Goal: Transaction & Acquisition: Purchase product/service

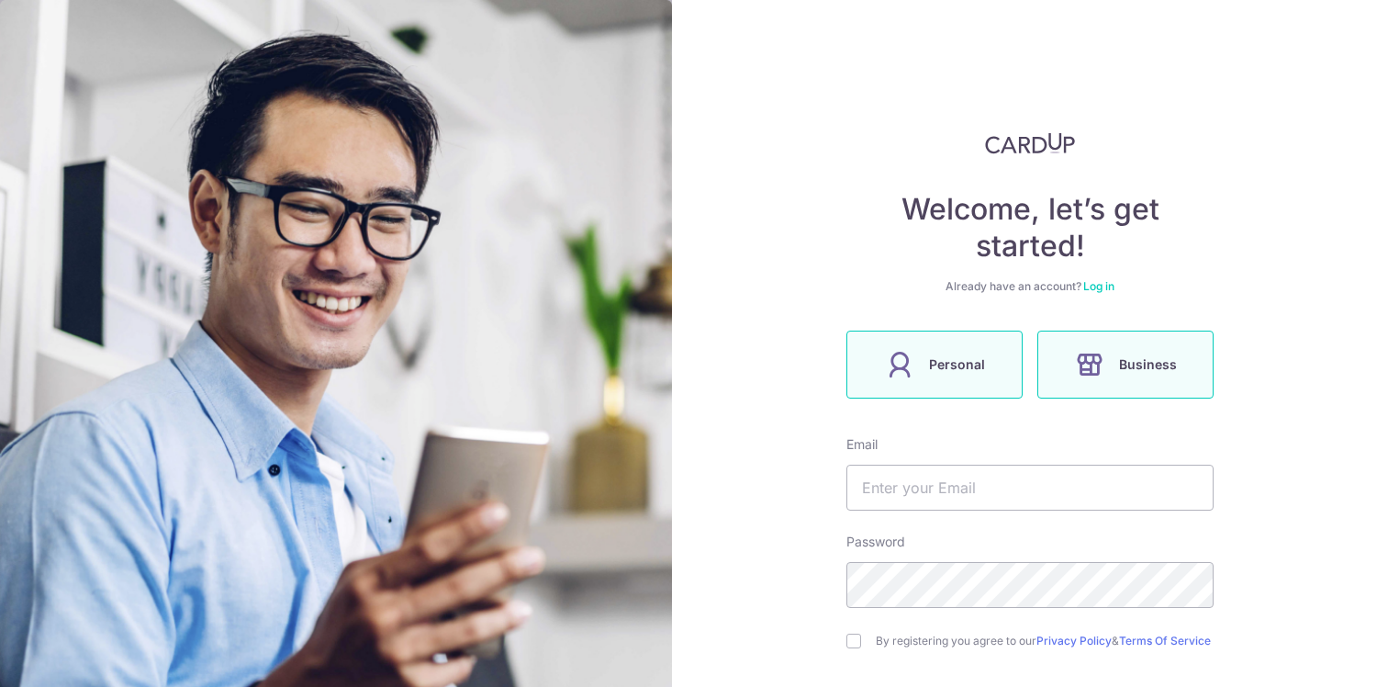
click at [971, 377] on label "Personal" at bounding box center [935, 365] width 176 height 68
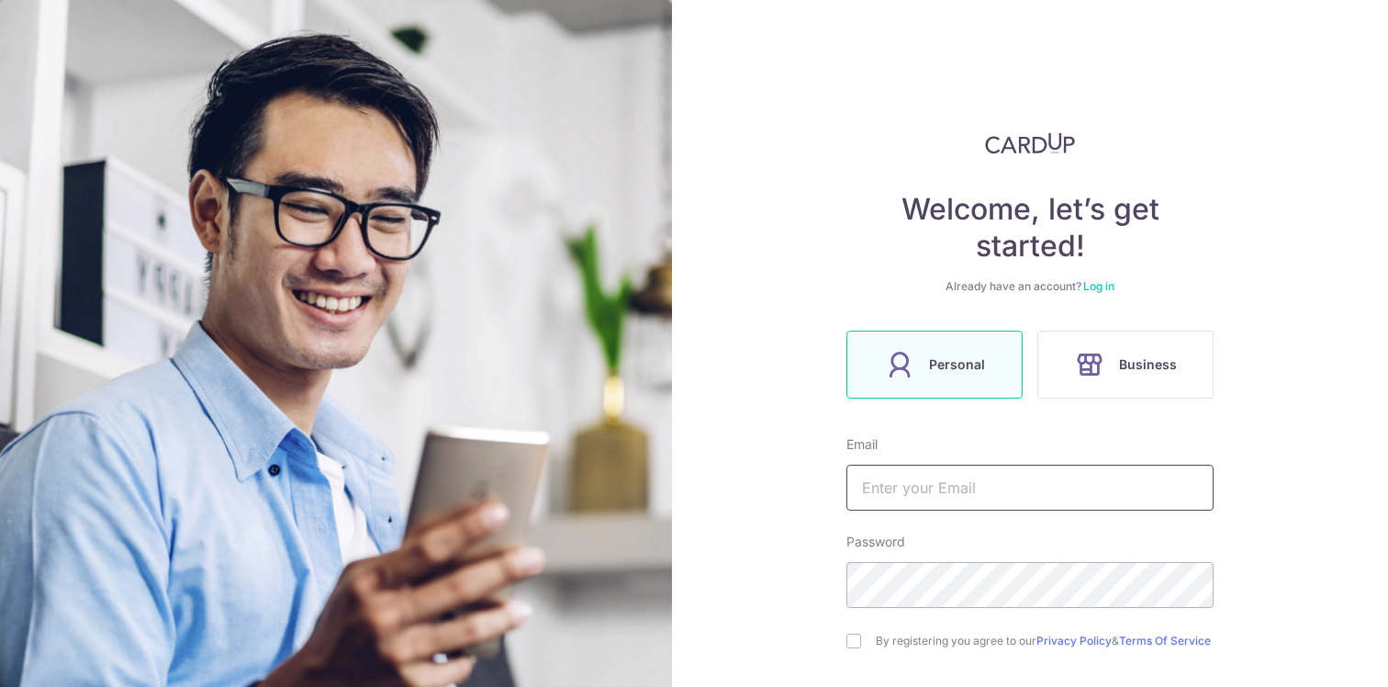
click at [1002, 493] on input "text" at bounding box center [1030, 488] width 367 height 46
type input "too.rena.w@gmail.com"
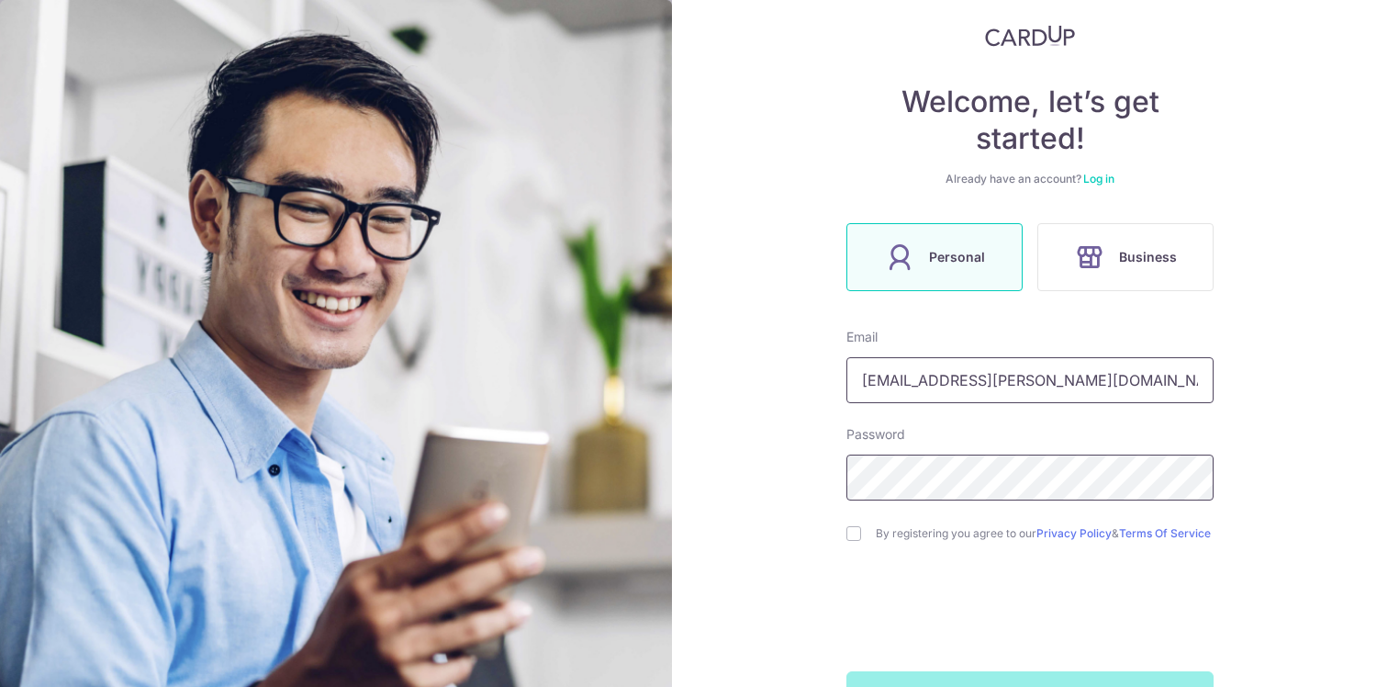
scroll to position [117, 0]
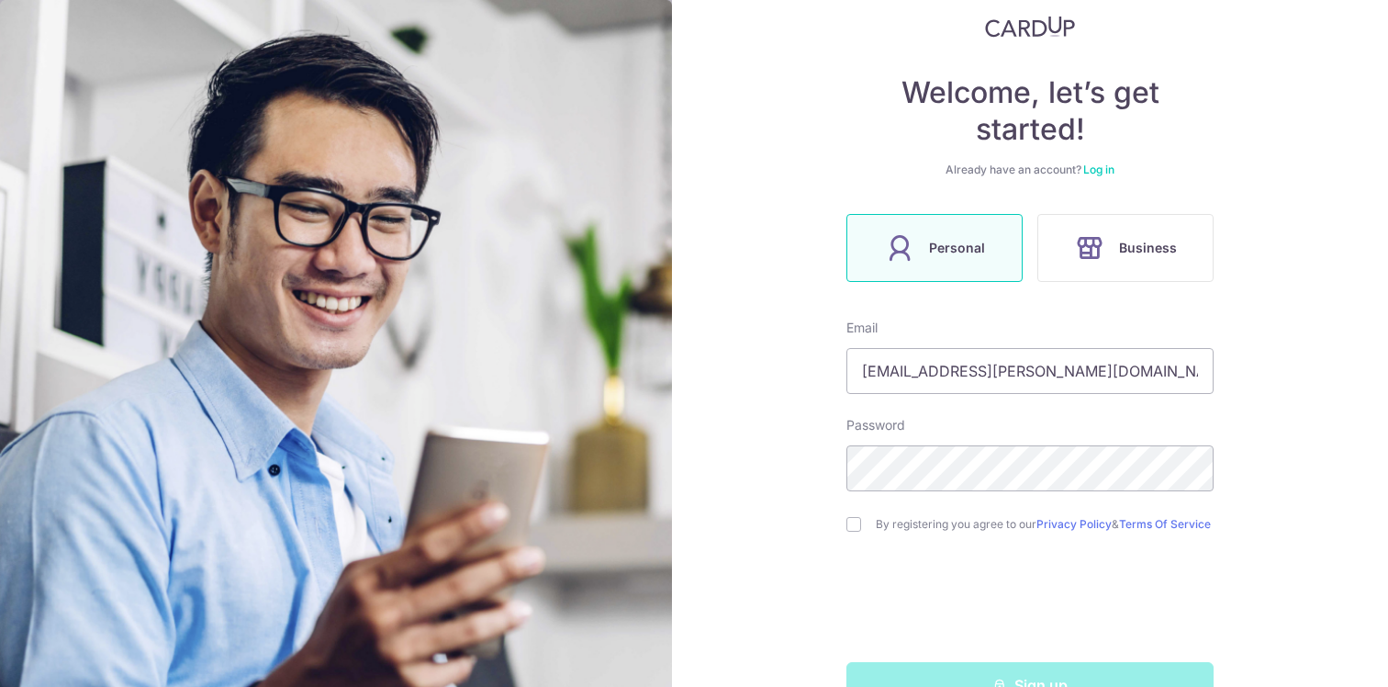
click at [854, 548] on form "Email too.rena.w@gmail.com Password By registering you agree to our Privacy Pol…" at bounding box center [1030, 513] width 367 height 389
click at [856, 532] on input "checkbox" at bounding box center [854, 524] width 15 height 15
checkbox input "true"
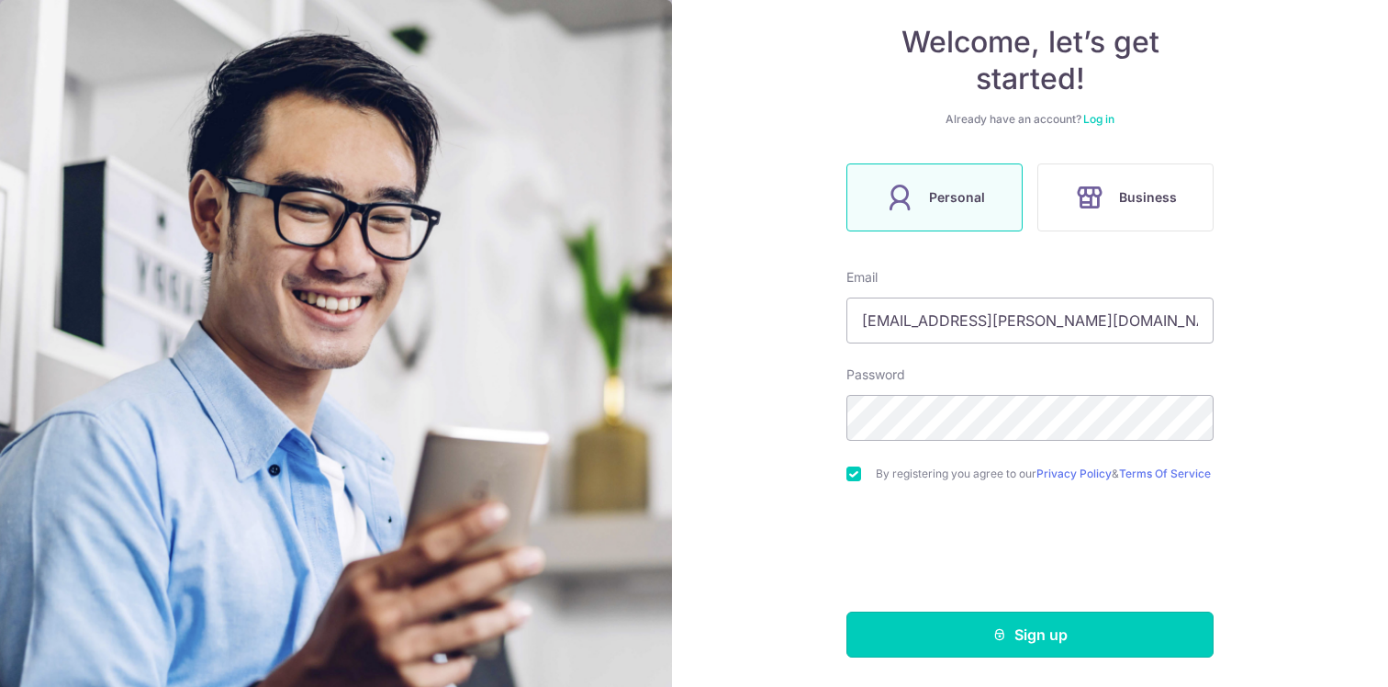
click at [970, 622] on button "Sign up" at bounding box center [1030, 635] width 367 height 46
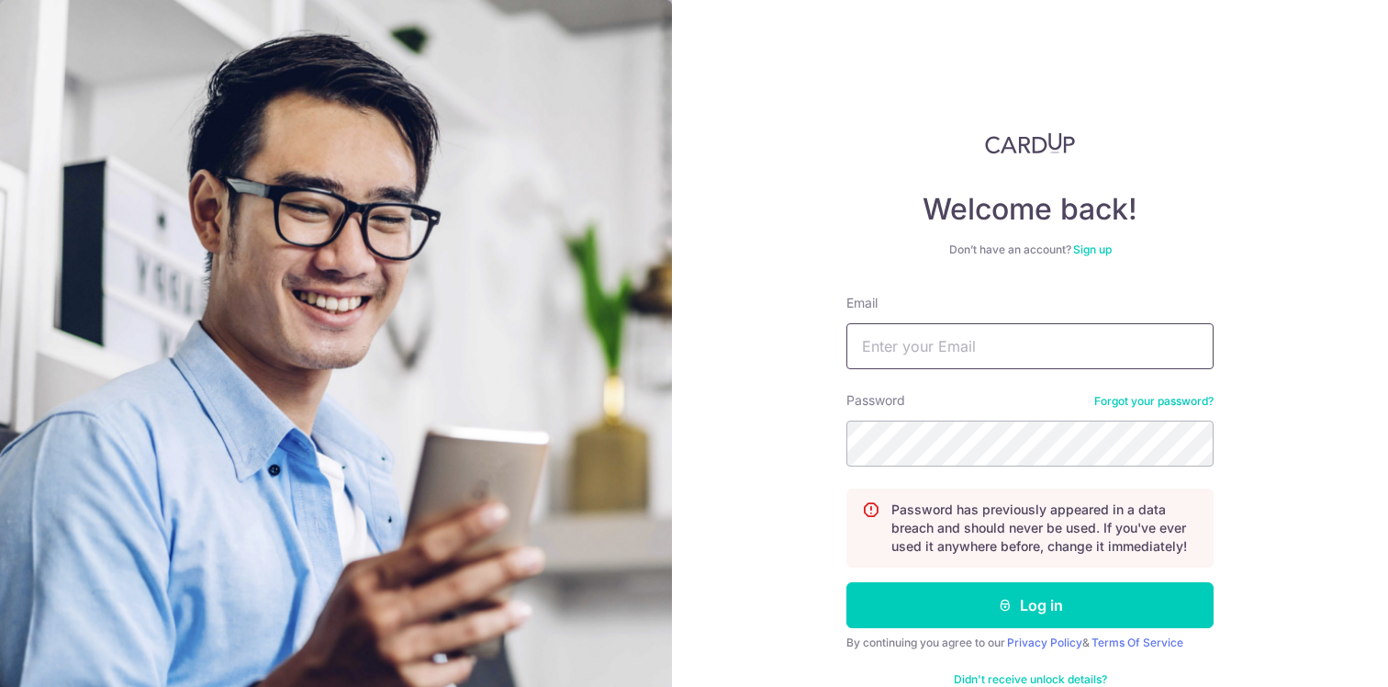
click at [884, 358] on input "Email" at bounding box center [1030, 346] width 367 height 46
type input "[EMAIL_ADDRESS][PERSON_NAME][DOMAIN_NAME]"
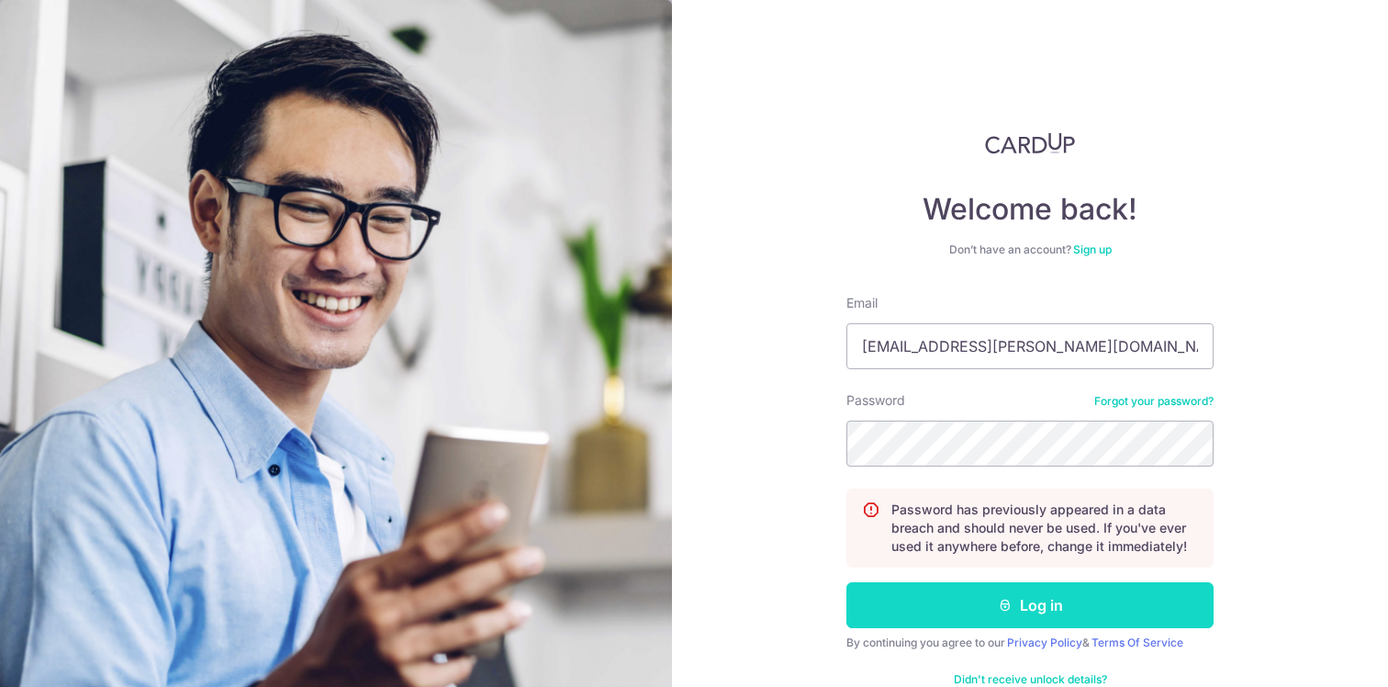
click at [994, 622] on button "Log in" at bounding box center [1030, 605] width 367 height 46
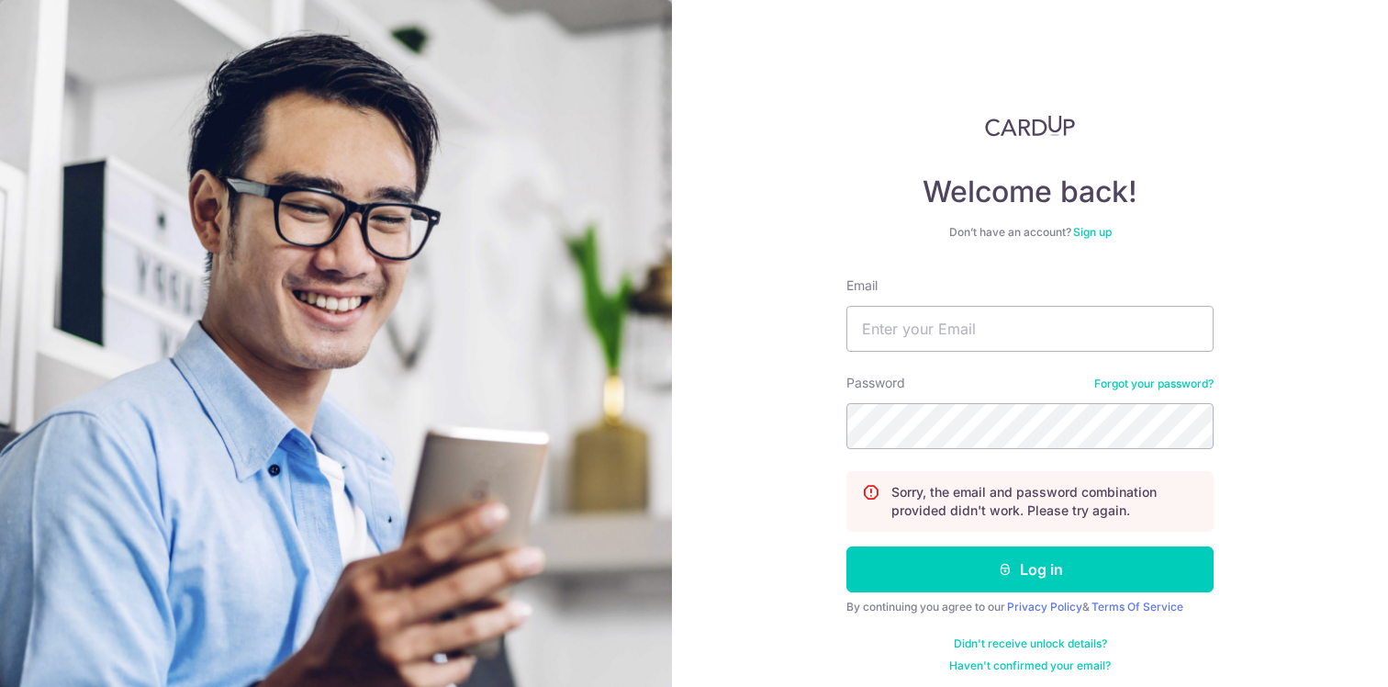
scroll to position [26, 0]
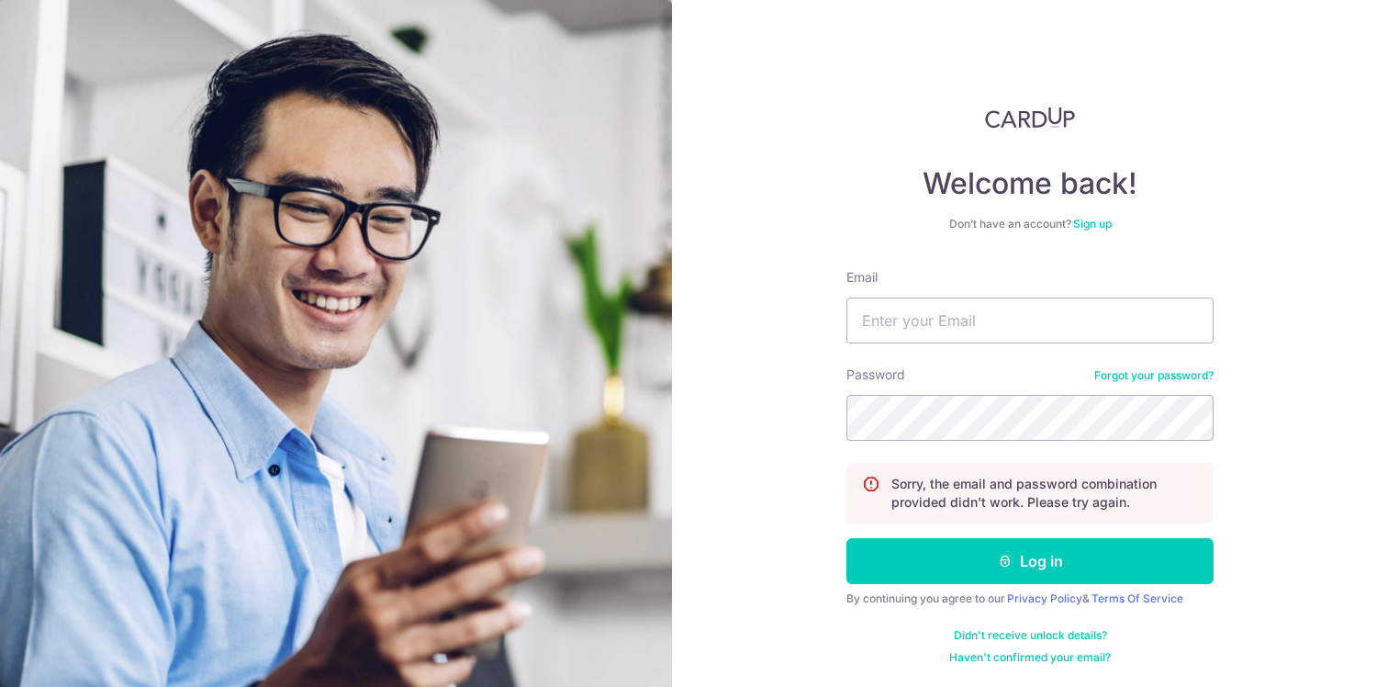
click at [1106, 219] on link "Sign up" at bounding box center [1092, 224] width 39 height 14
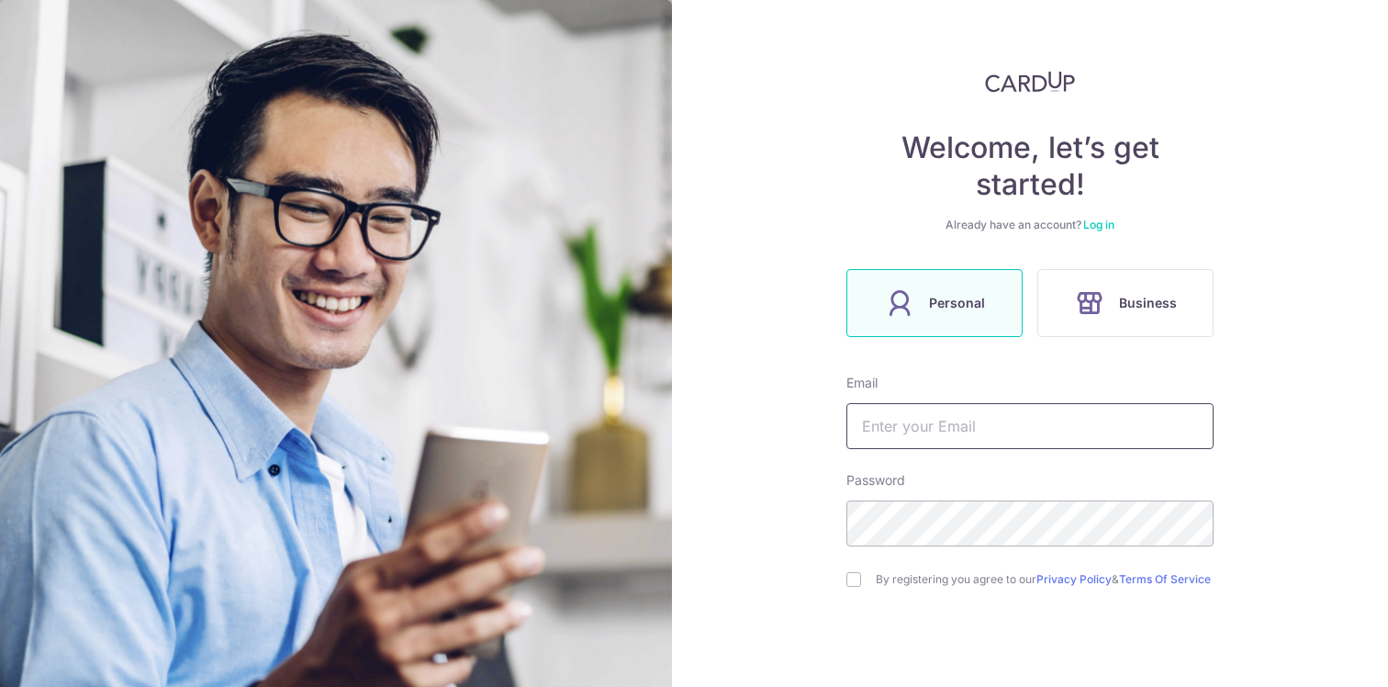
scroll to position [62, 0]
drag, startPoint x: 993, startPoint y: 425, endPoint x: 987, endPoint y: 414, distance: 12.3
click at [991, 424] on input "text" at bounding box center [1030, 425] width 367 height 46
type input "[EMAIL_ADDRESS][PERSON_NAME][DOMAIN_NAME]"
click at [865, 578] on div "By registering you agree to our Privacy Policy & Terms Of Service" at bounding box center [1030, 578] width 367 height 22
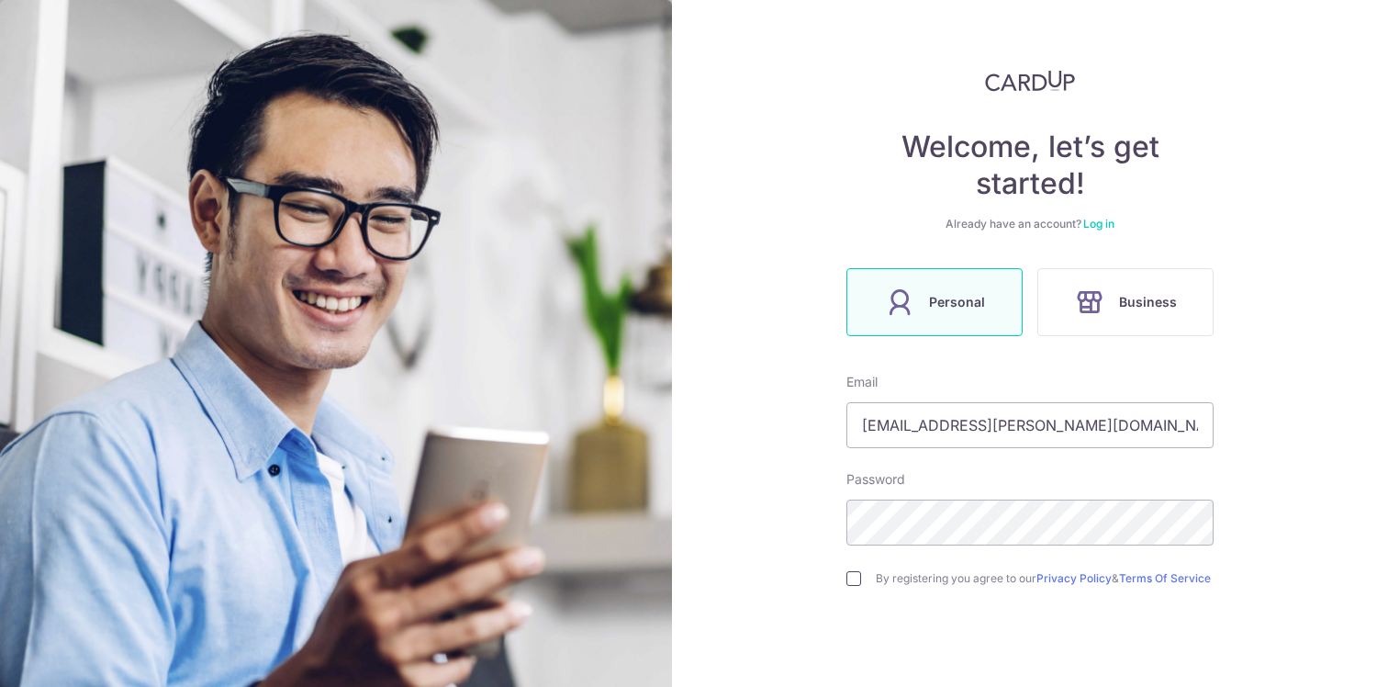
click at [861, 579] on div "By registering you agree to our Privacy Policy & Terms Of Service" at bounding box center [1030, 578] width 367 height 22
click at [848, 586] on input "checkbox" at bounding box center [854, 578] width 15 height 15
checkbox input "true"
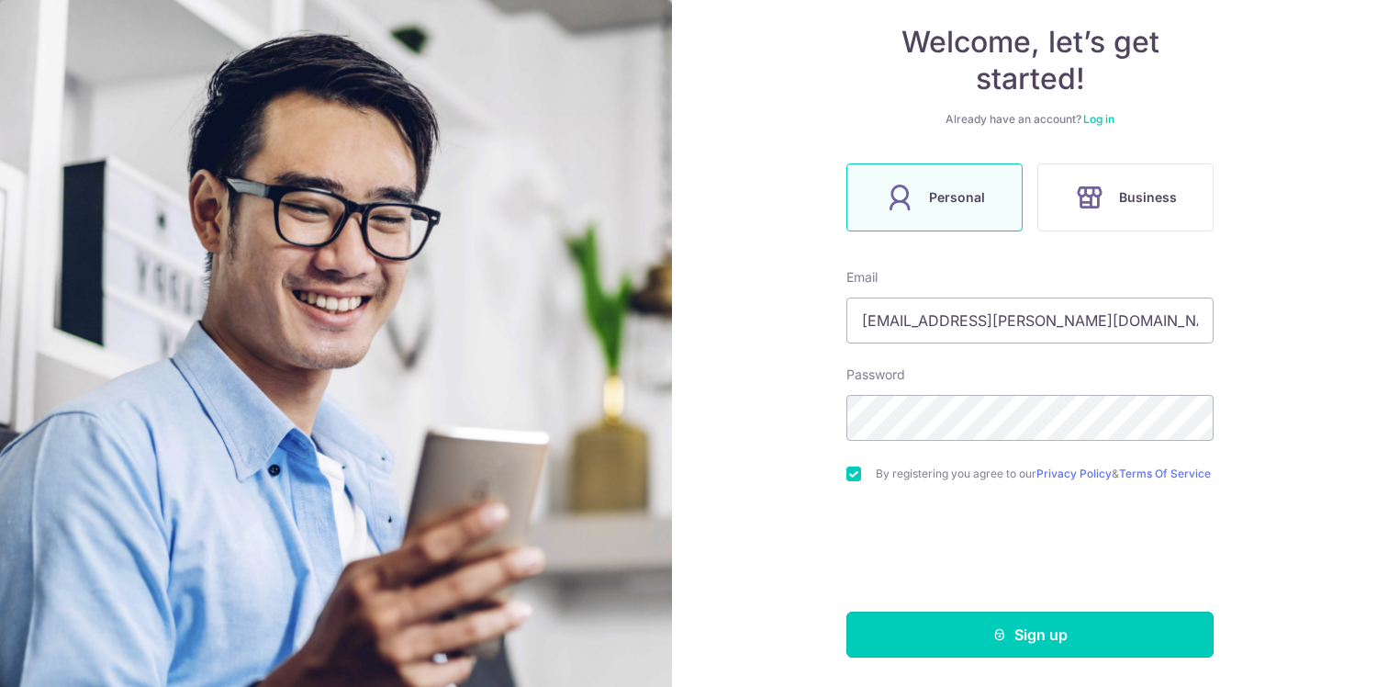
click at [984, 632] on button "Sign up" at bounding box center [1030, 635] width 367 height 46
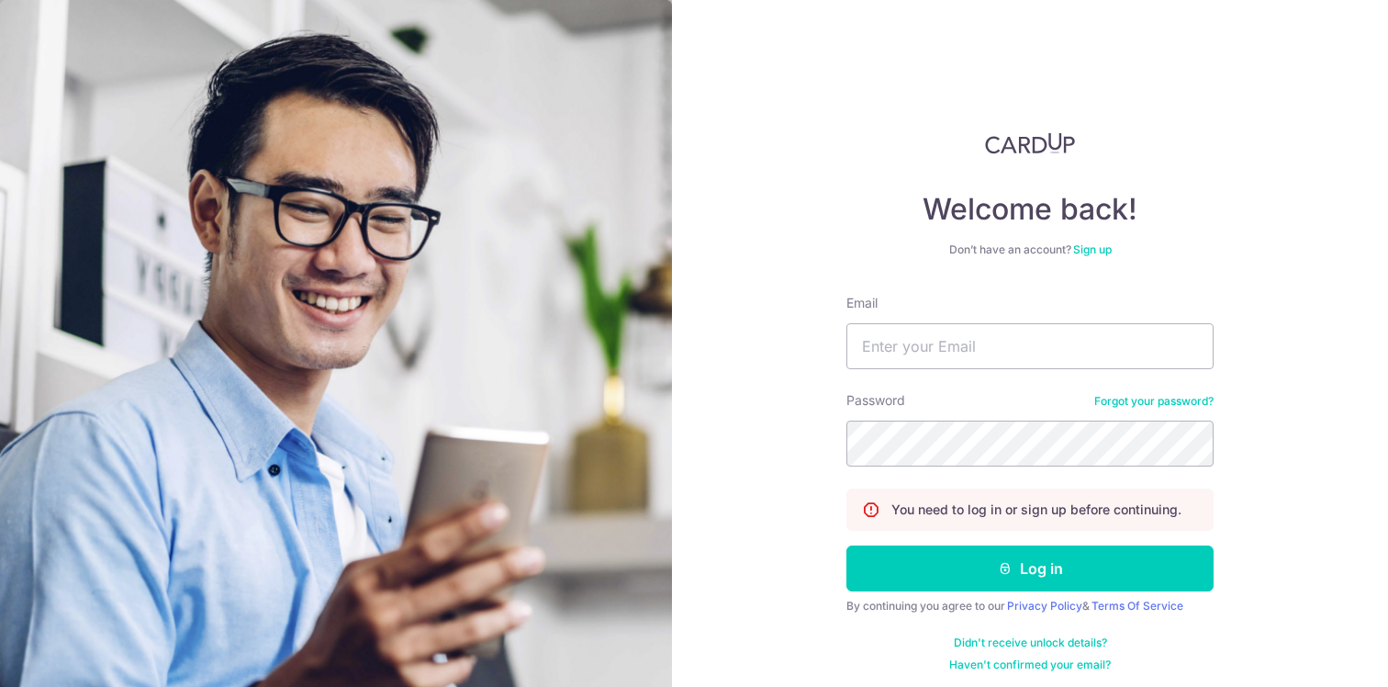
scroll to position [6, 0]
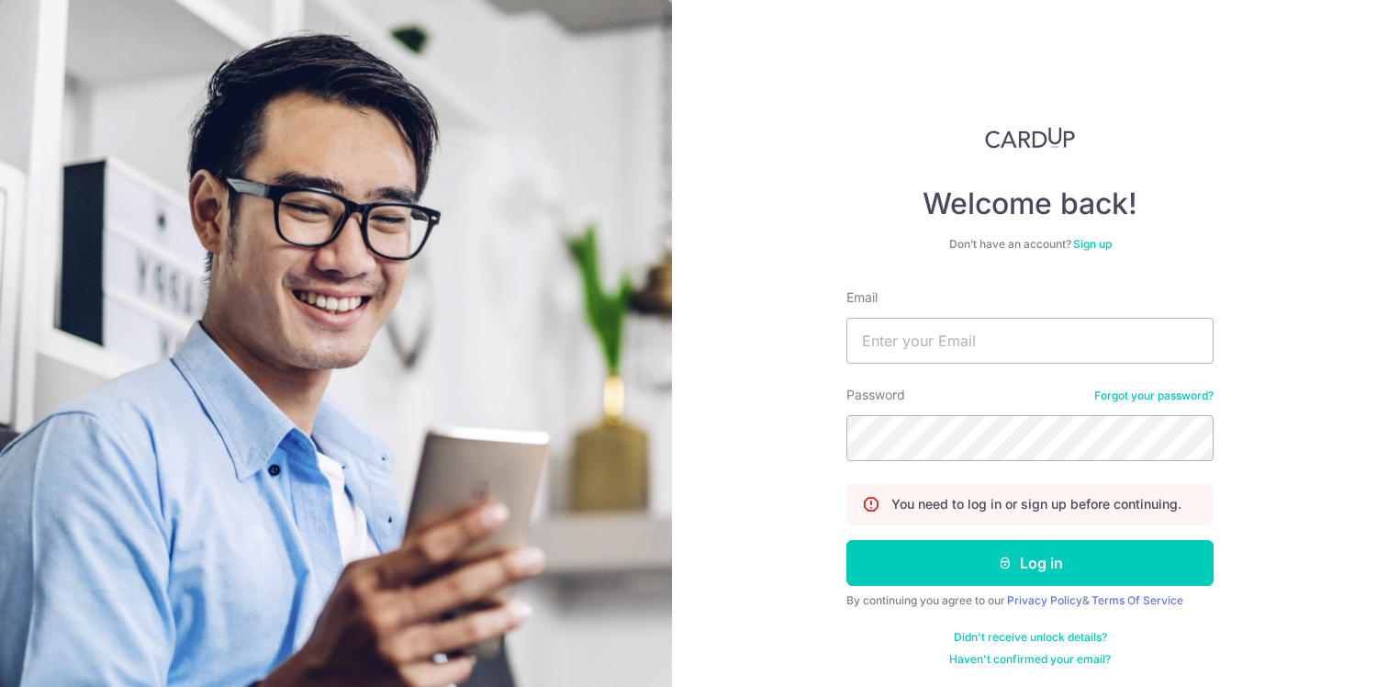
click at [1124, 387] on div "Password Forgot your password?" at bounding box center [1030, 423] width 367 height 75
click at [1125, 395] on link "Forgot your password?" at bounding box center [1154, 395] width 119 height 15
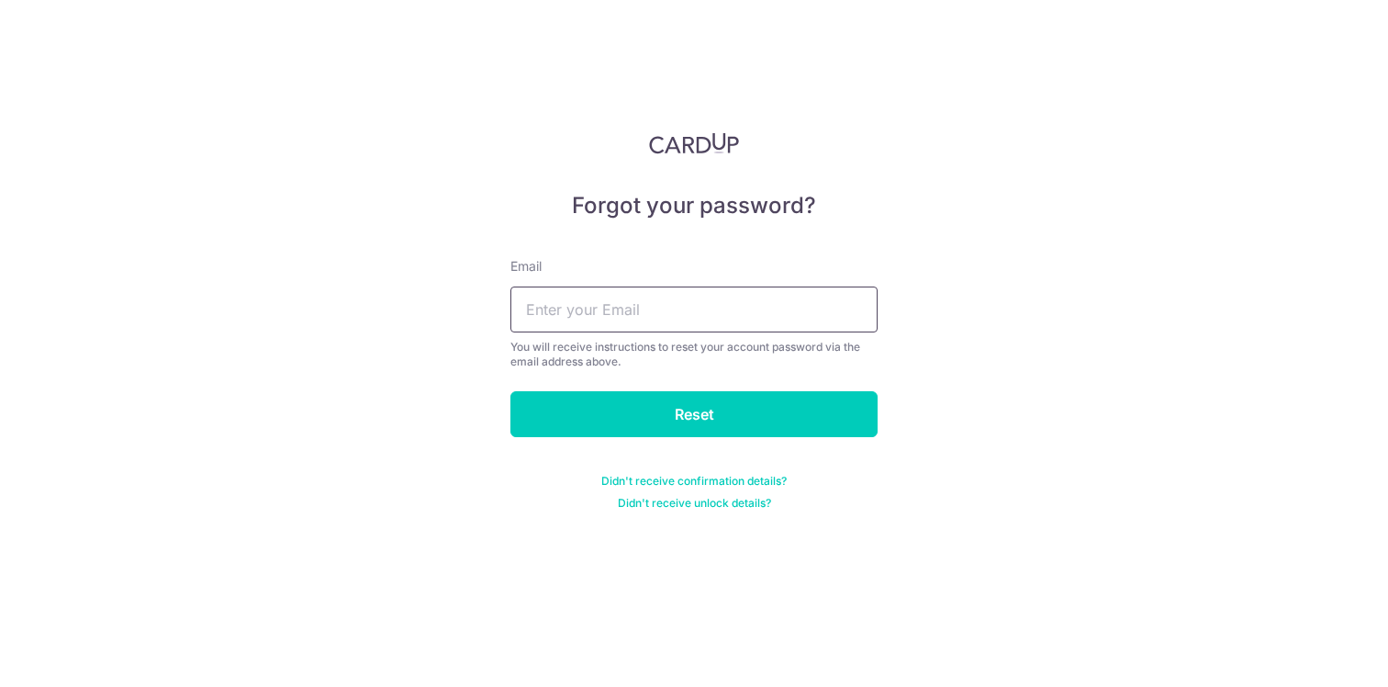
click at [710, 292] on input "text" at bounding box center [694, 309] width 367 height 46
type input "[EMAIL_ADDRESS][PERSON_NAME][DOMAIN_NAME]"
click at [511, 391] on input "Reset" at bounding box center [694, 414] width 367 height 46
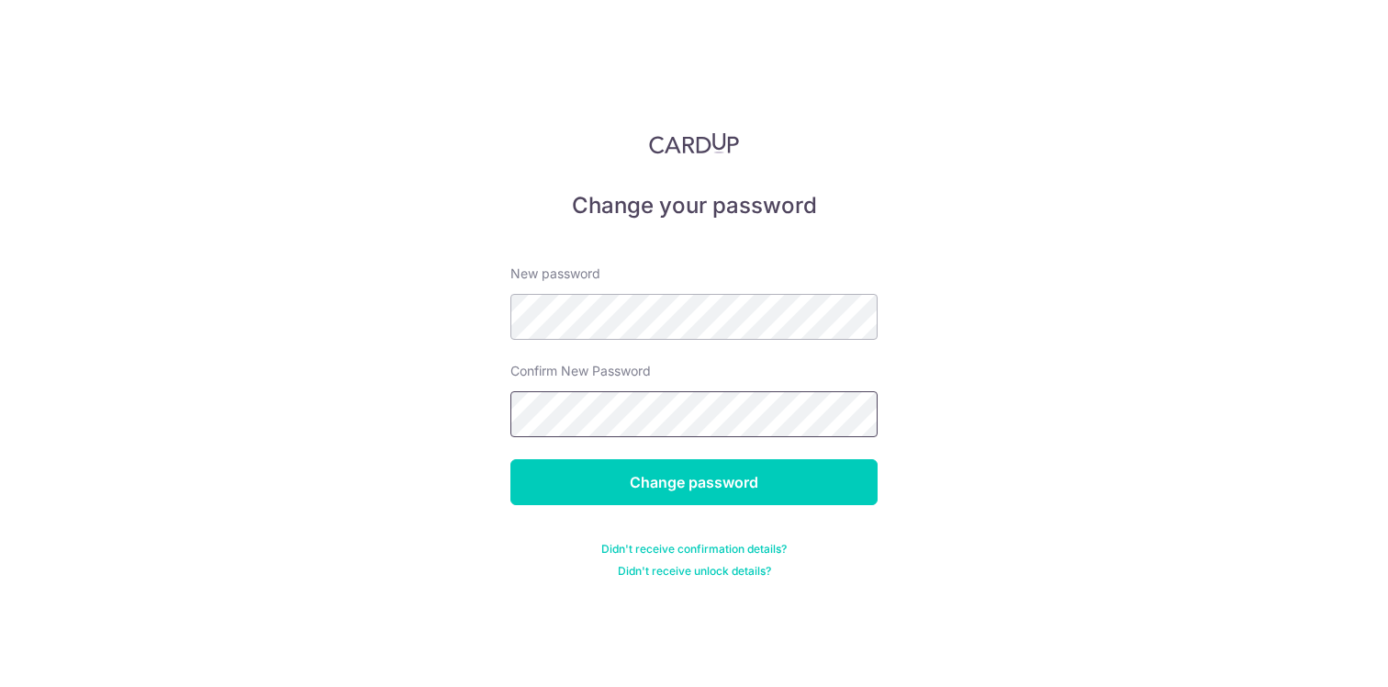
click at [511, 459] on input "Change password" at bounding box center [694, 482] width 367 height 46
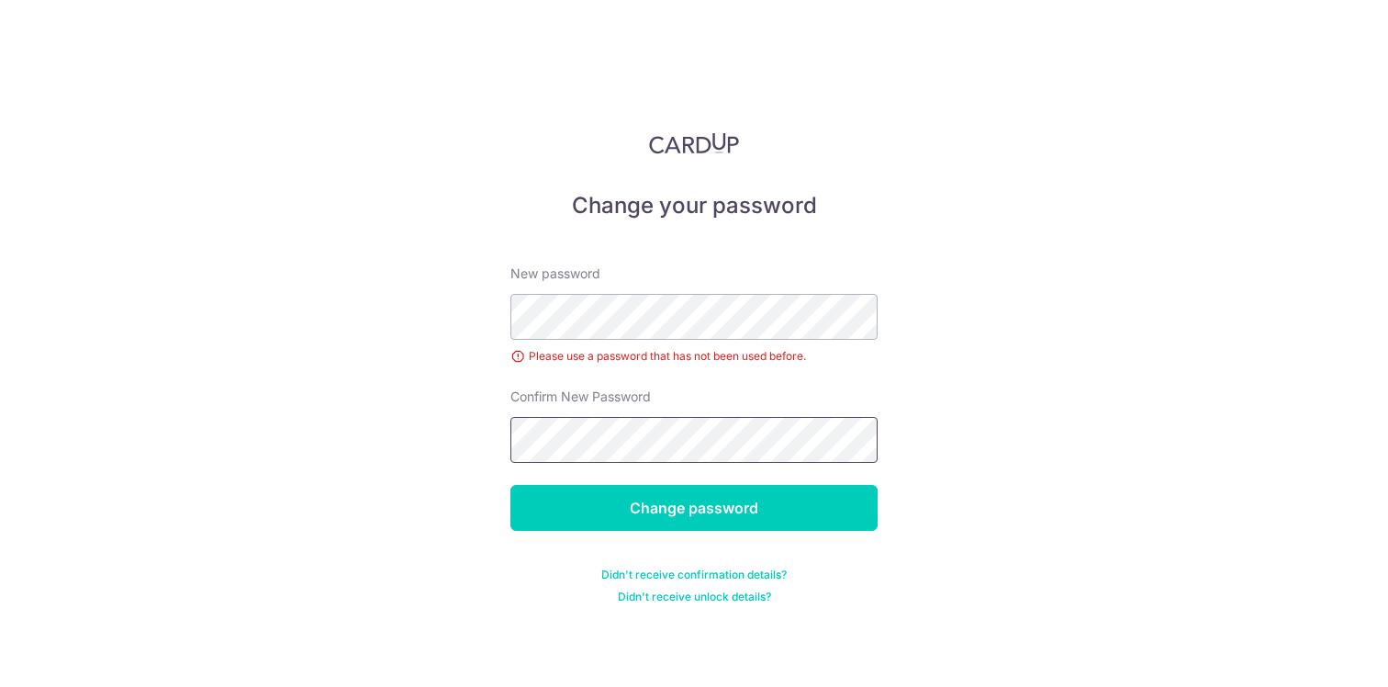
click at [511, 485] on input "Change password" at bounding box center [694, 508] width 367 height 46
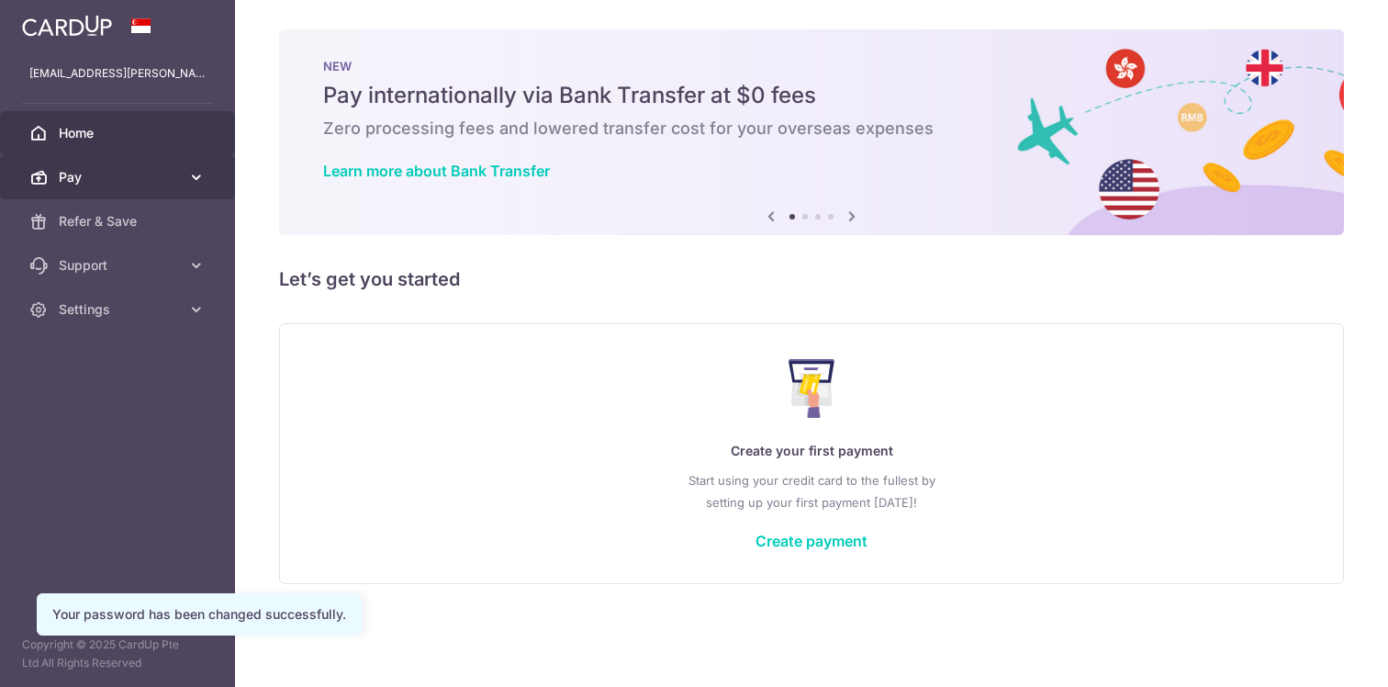
click at [110, 181] on span "Pay" at bounding box center [119, 177] width 121 height 18
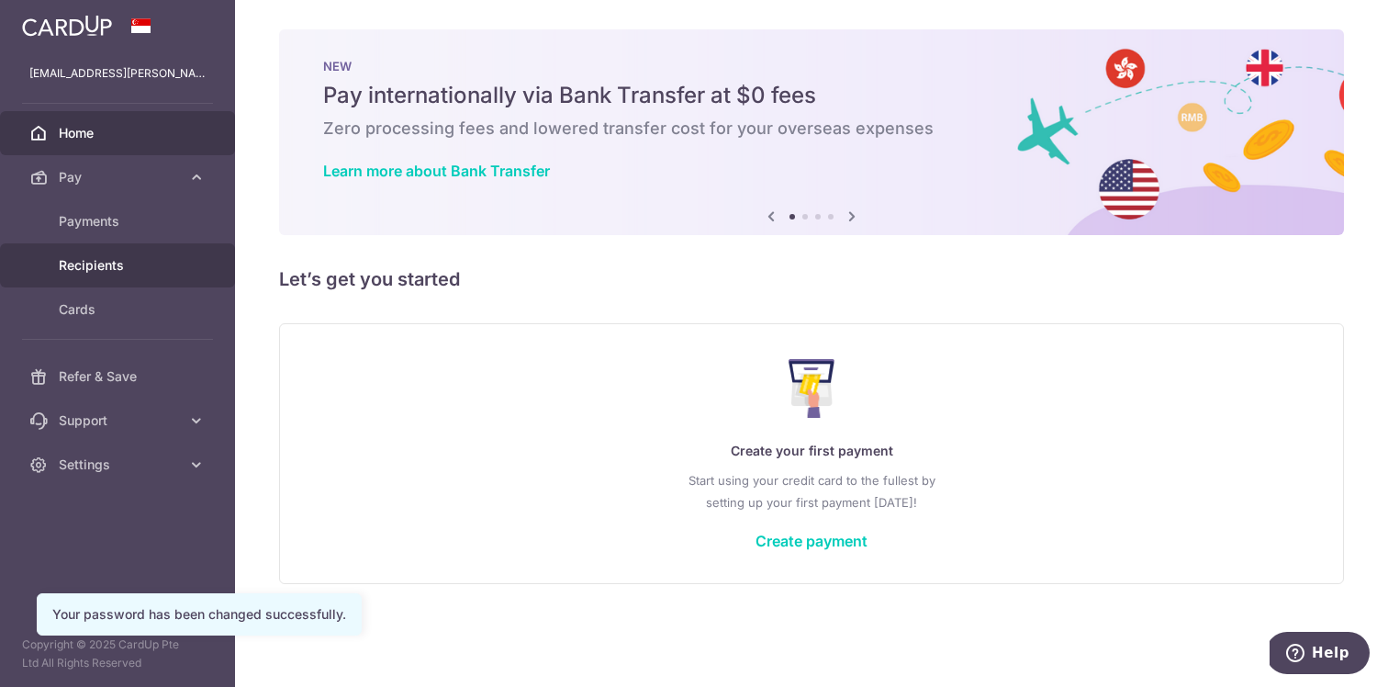
click at [102, 259] on span "Recipients" at bounding box center [119, 265] width 121 height 18
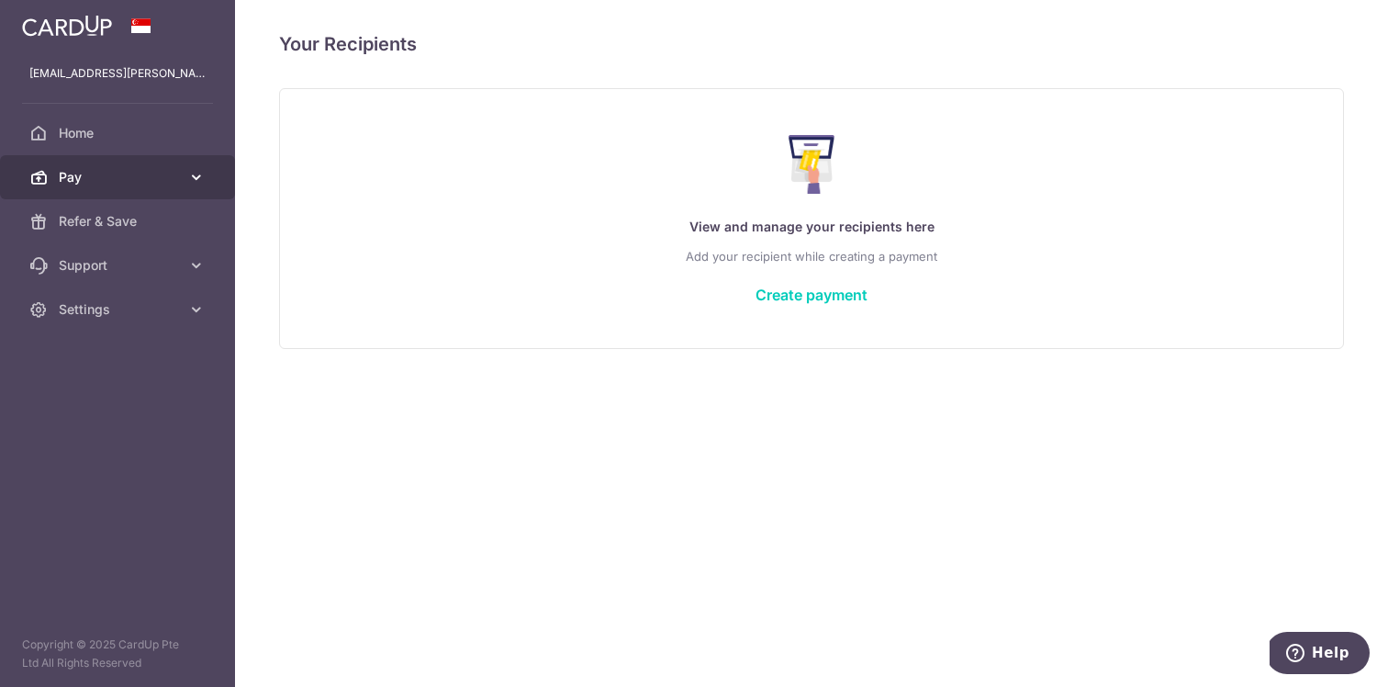
click at [81, 197] on link "Pay" at bounding box center [117, 177] width 235 height 44
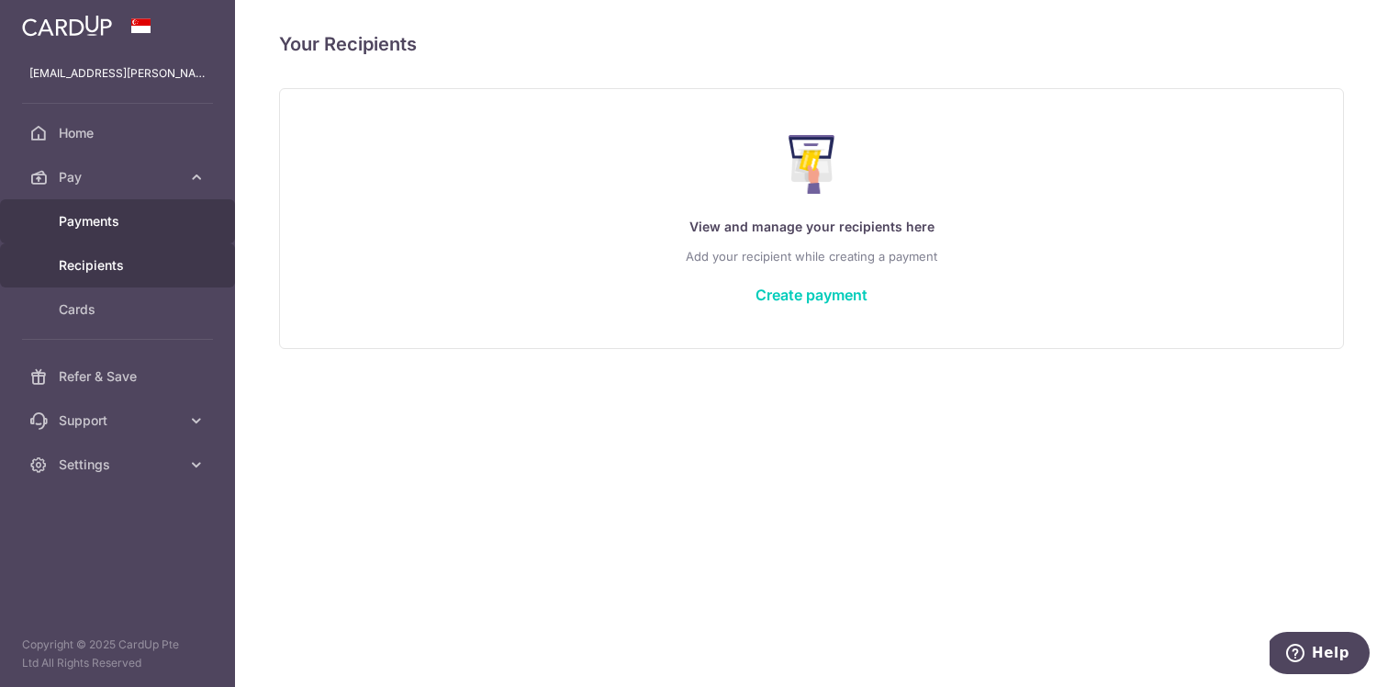
click at [79, 221] on span "Payments" at bounding box center [119, 221] width 121 height 18
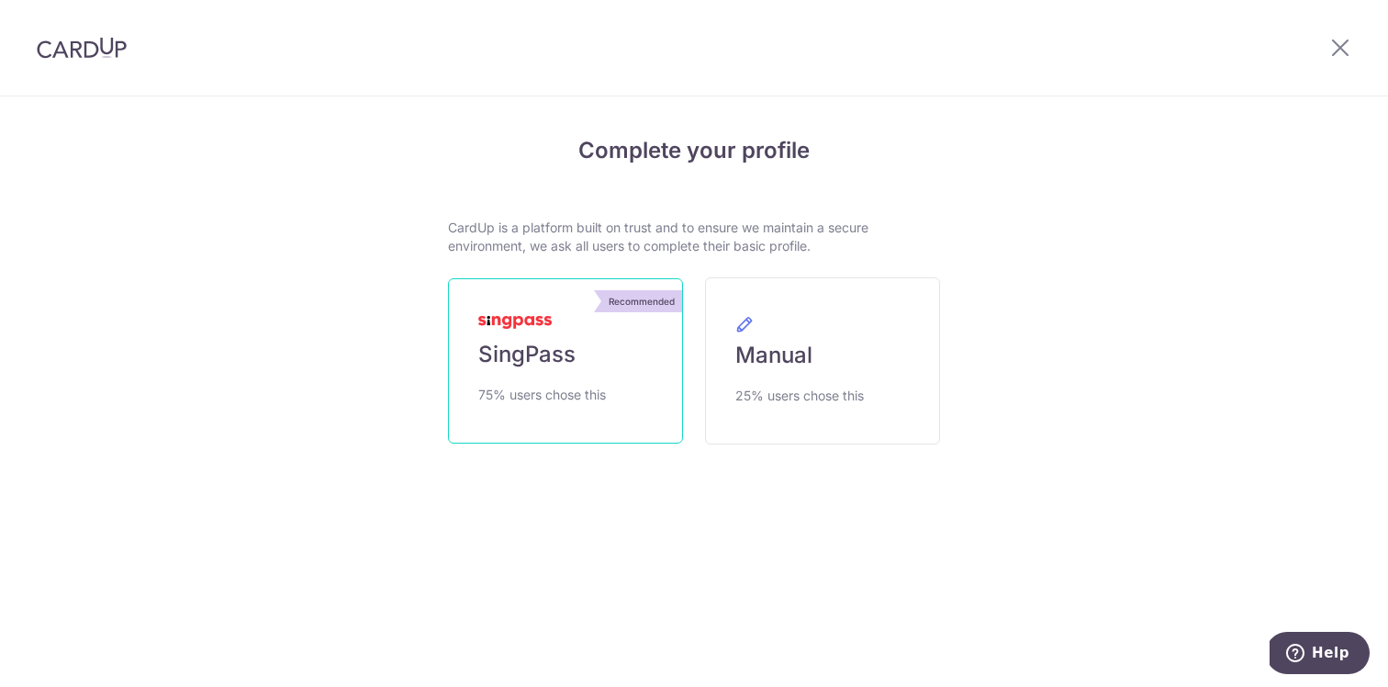
click at [578, 381] on link "Recommended SingPass 75% users chose this" at bounding box center [565, 360] width 235 height 165
click at [532, 331] on link "Recommended SingPass 75% users chose this" at bounding box center [565, 360] width 235 height 165
click at [1353, 54] on div at bounding box center [1340, 47] width 95 height 95
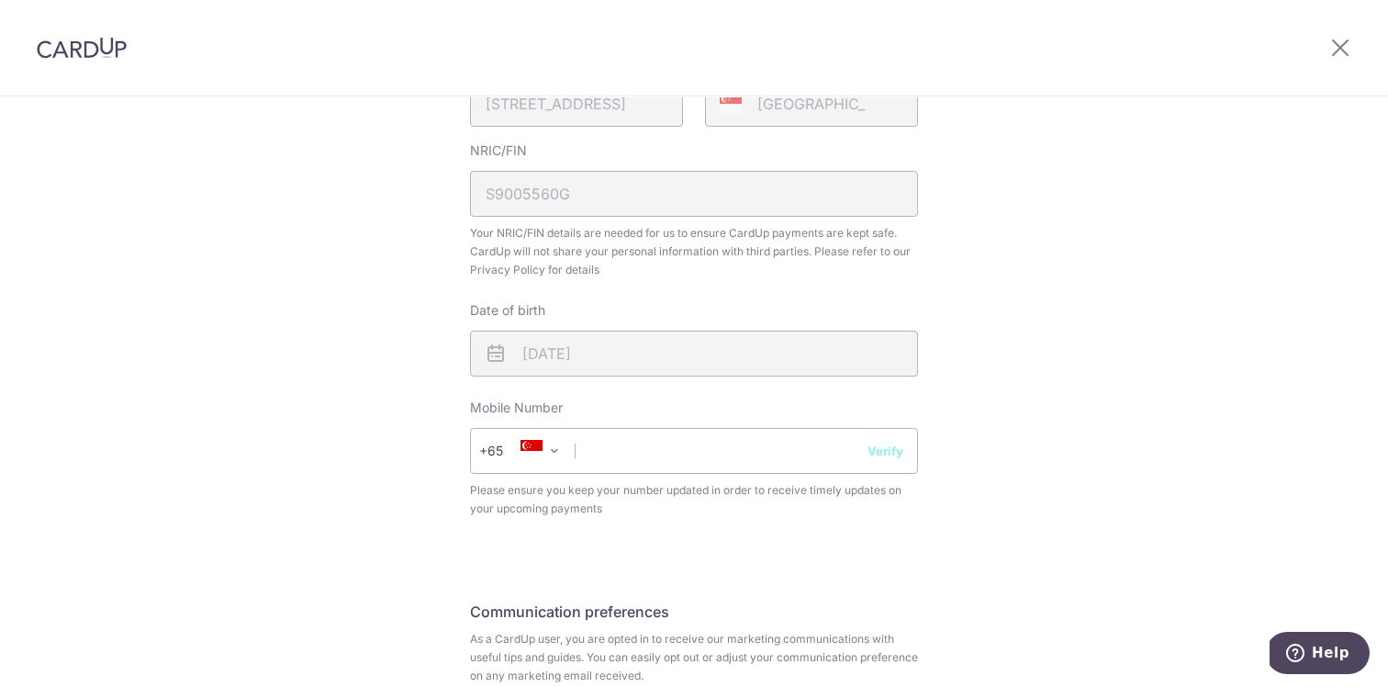
scroll to position [673, 0]
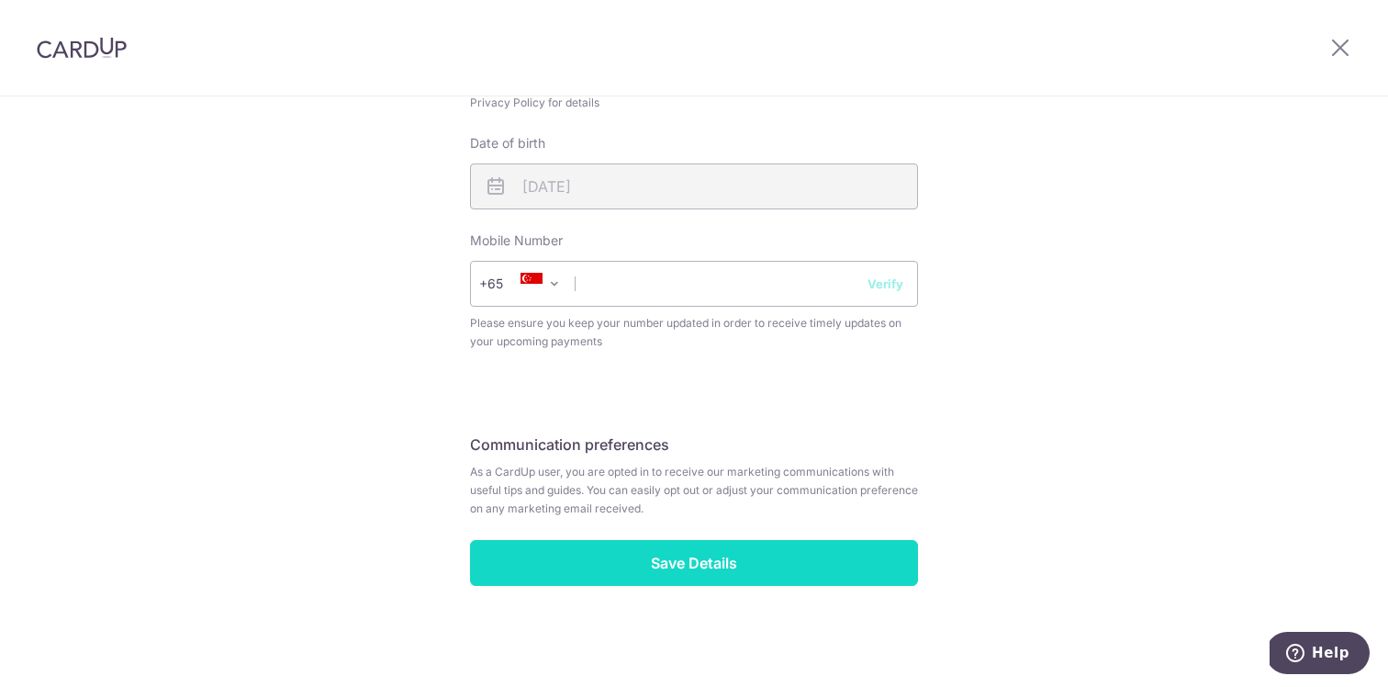
click at [763, 560] on input "Save Details" at bounding box center [694, 563] width 448 height 46
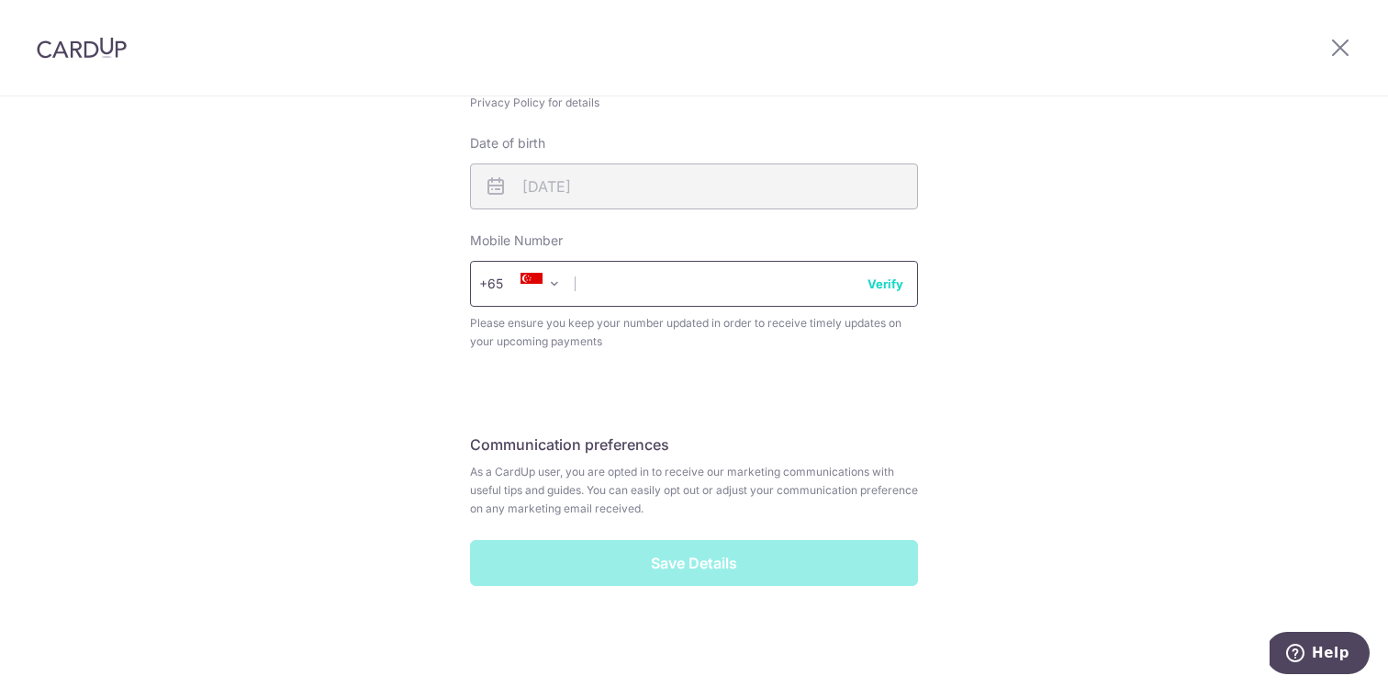
click at [623, 294] on input "text" at bounding box center [694, 284] width 448 height 46
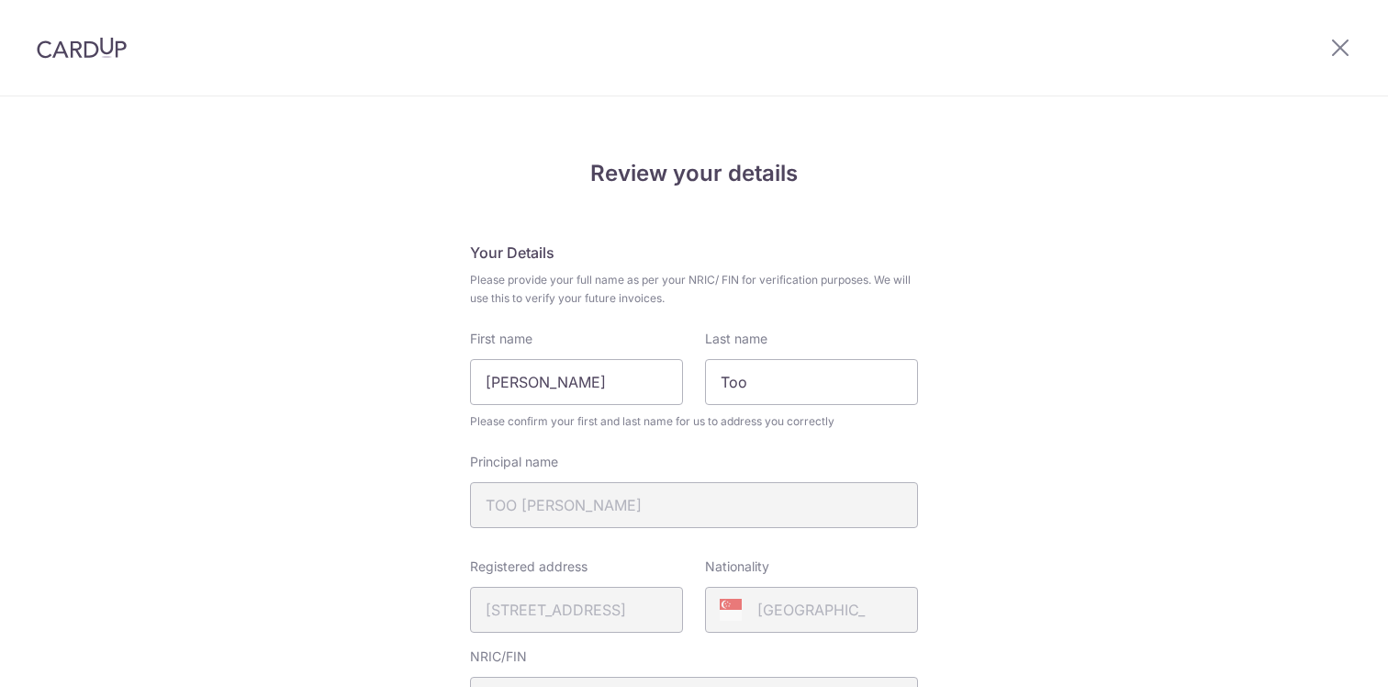
scroll to position [699, 0]
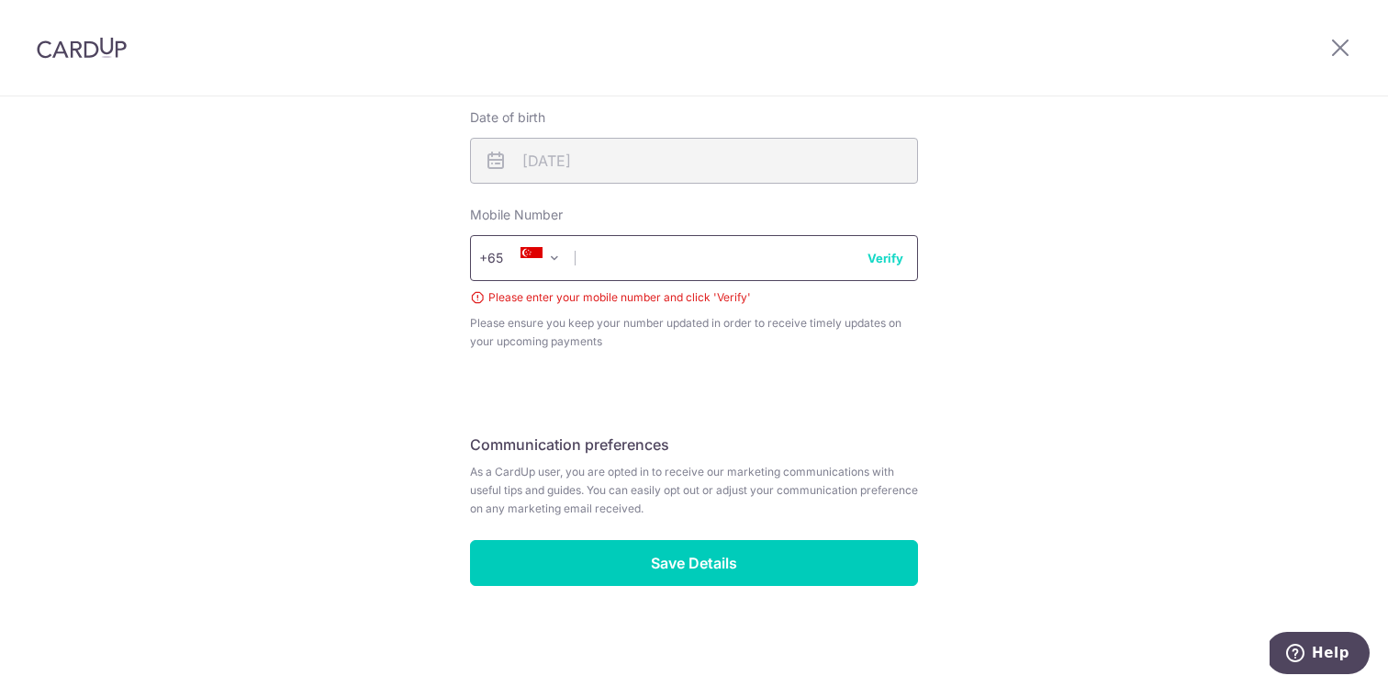
click at [640, 270] on input "text" at bounding box center [694, 258] width 448 height 46
type input "81382583"
click at [868, 249] on button "Verify" at bounding box center [886, 258] width 36 height 18
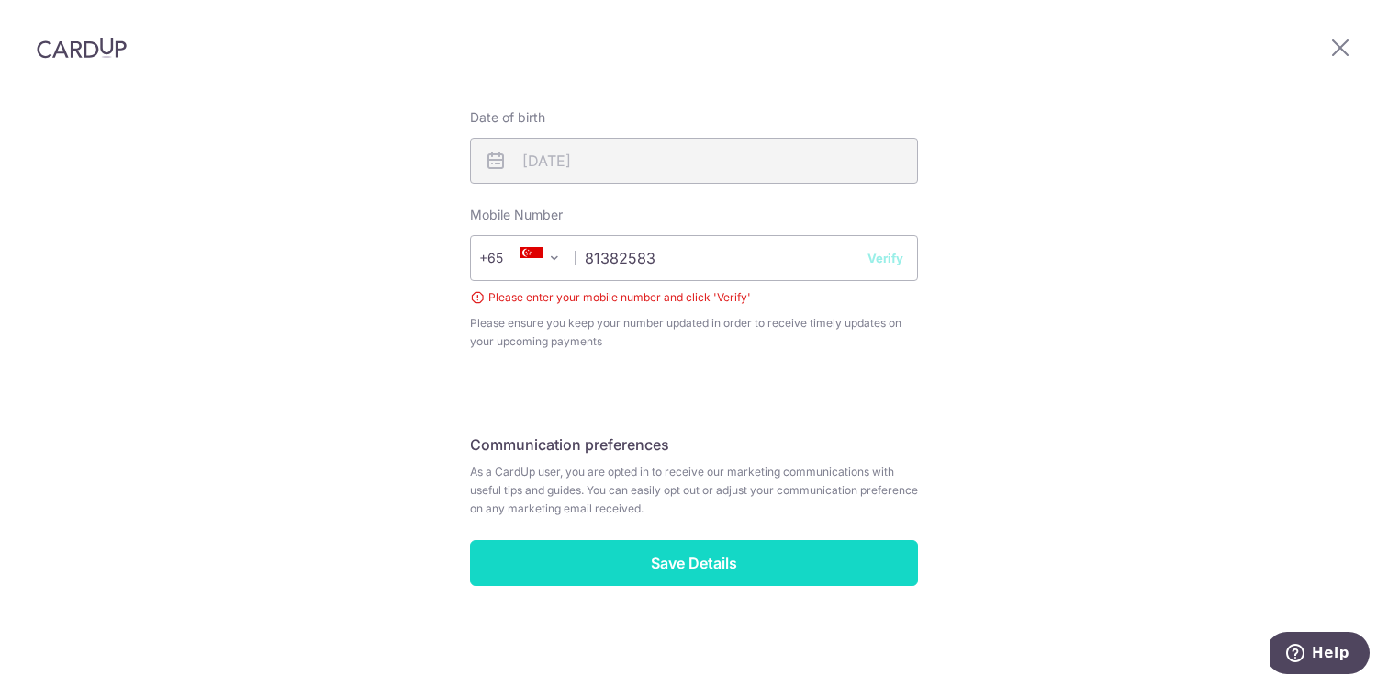
click at [701, 542] on input "Save Details" at bounding box center [694, 563] width 448 height 46
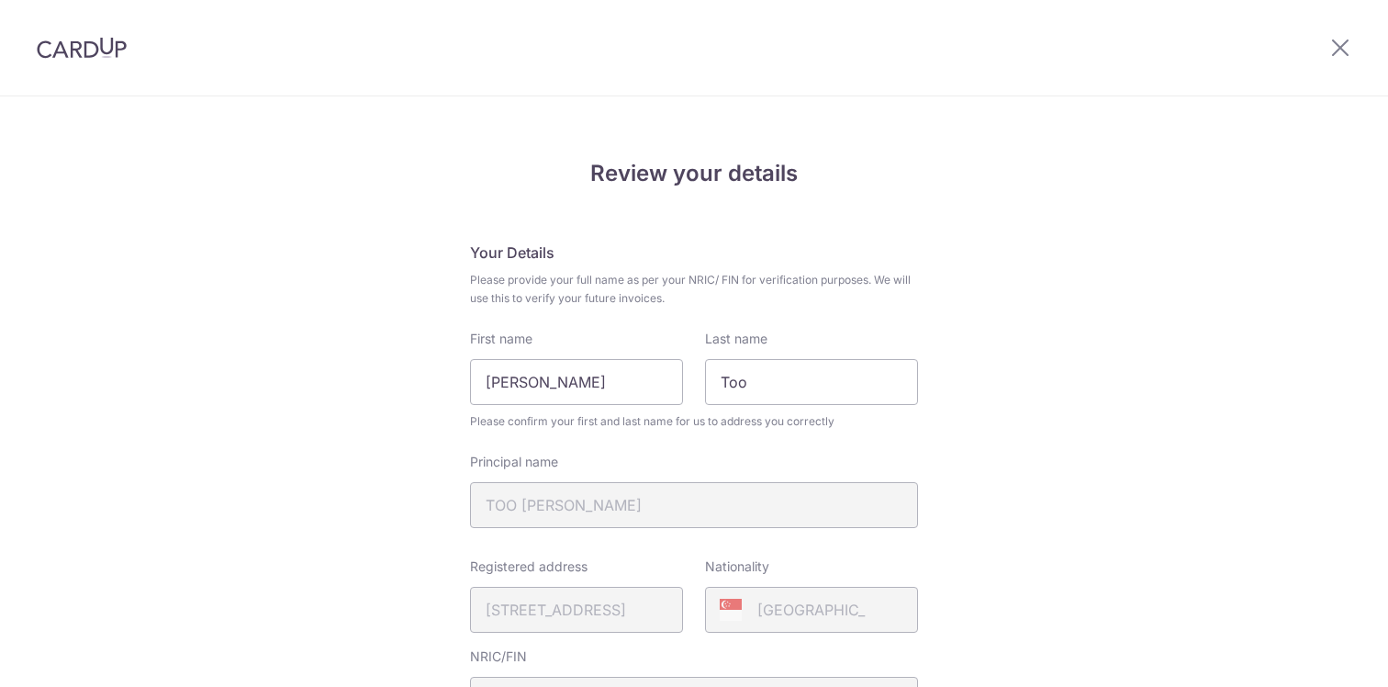
scroll to position [699, 0]
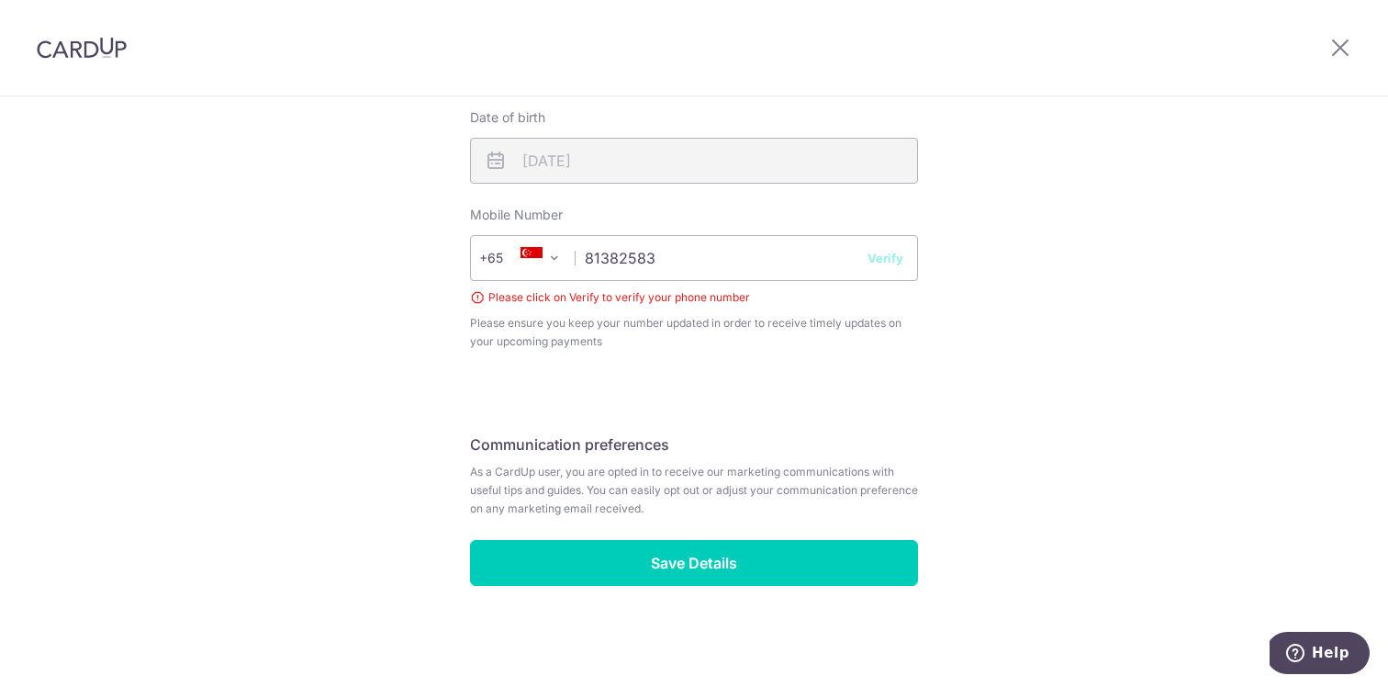
click at [892, 262] on button "Verify" at bounding box center [886, 258] width 36 height 18
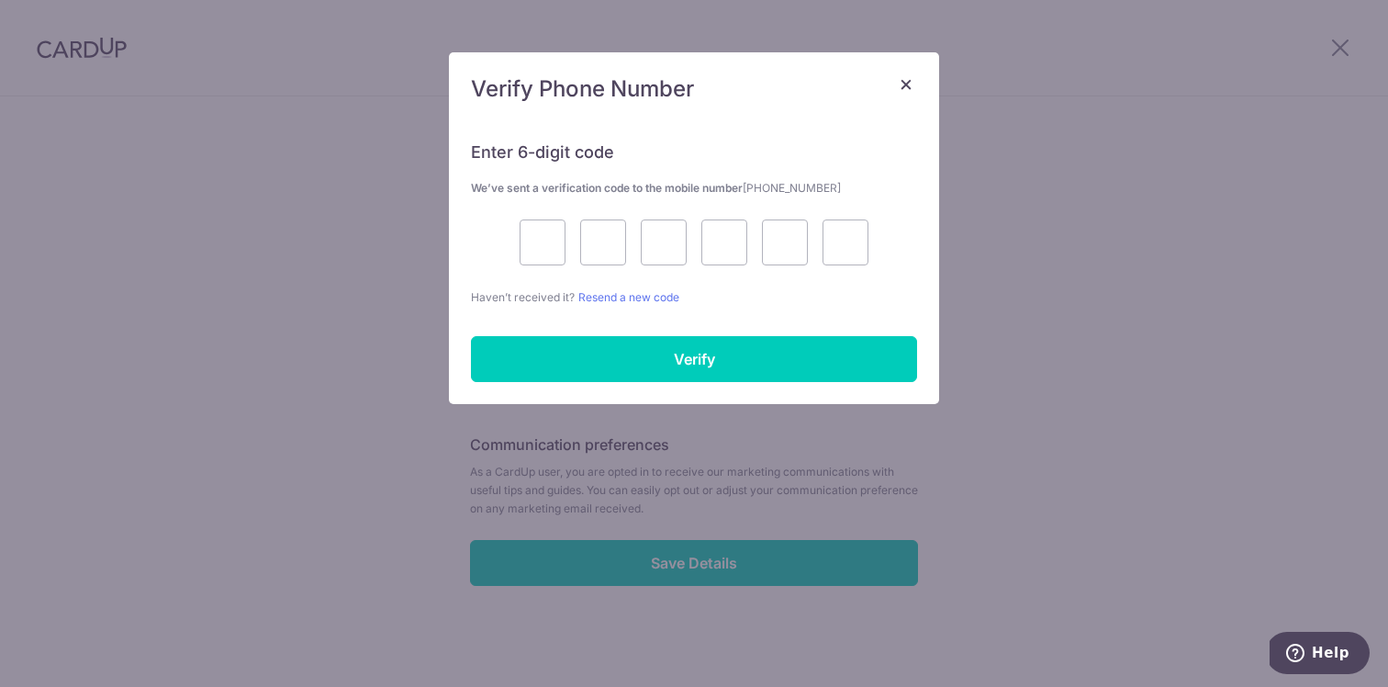
drag, startPoint x: 522, startPoint y: 206, endPoint x: 533, endPoint y: 214, distance: 13.8
click at [530, 211] on div "Enter 6-digit code We’ve sent a verification code to the mobile number +6581382…" at bounding box center [694, 212] width 446 height 187
click at [541, 234] on input "text" at bounding box center [543, 242] width 46 height 46
type input "8"
type input "3"
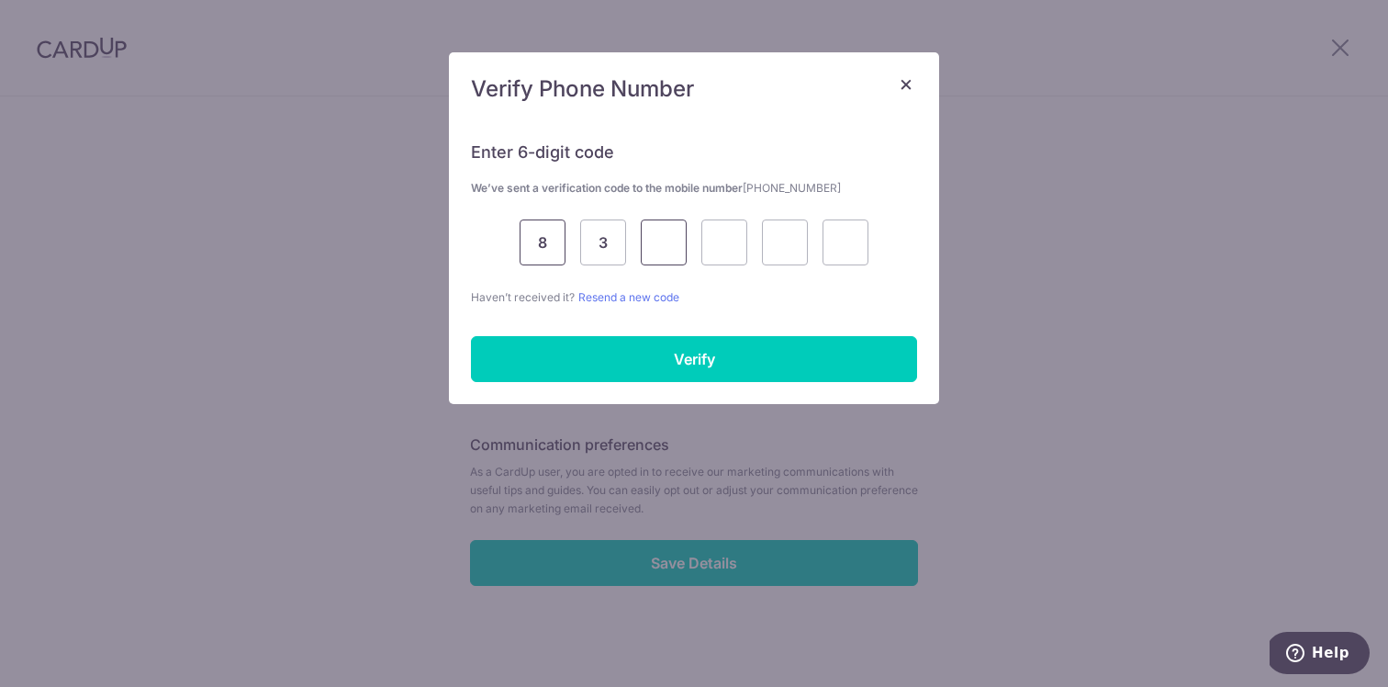
type input "4"
type input "7"
type input "5"
type input "8"
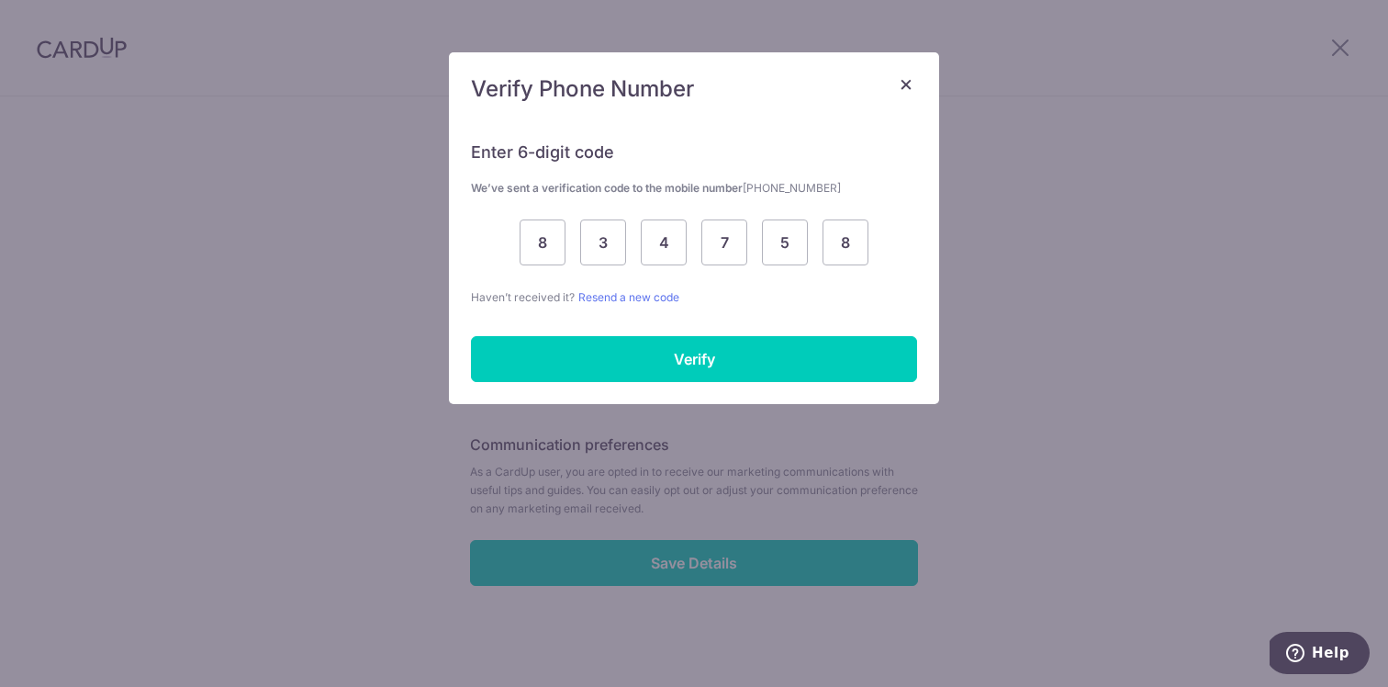
scroll to position [673, 0]
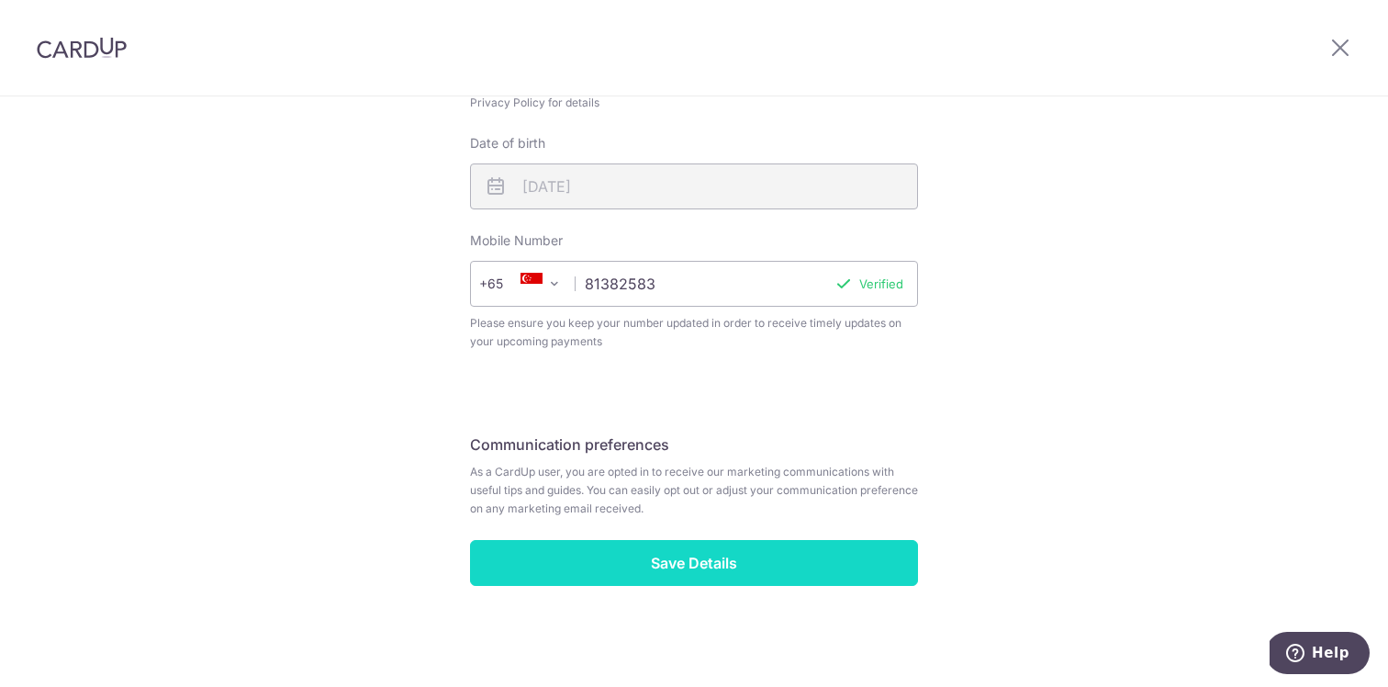
click at [666, 560] on input "Save Details" at bounding box center [694, 563] width 448 height 46
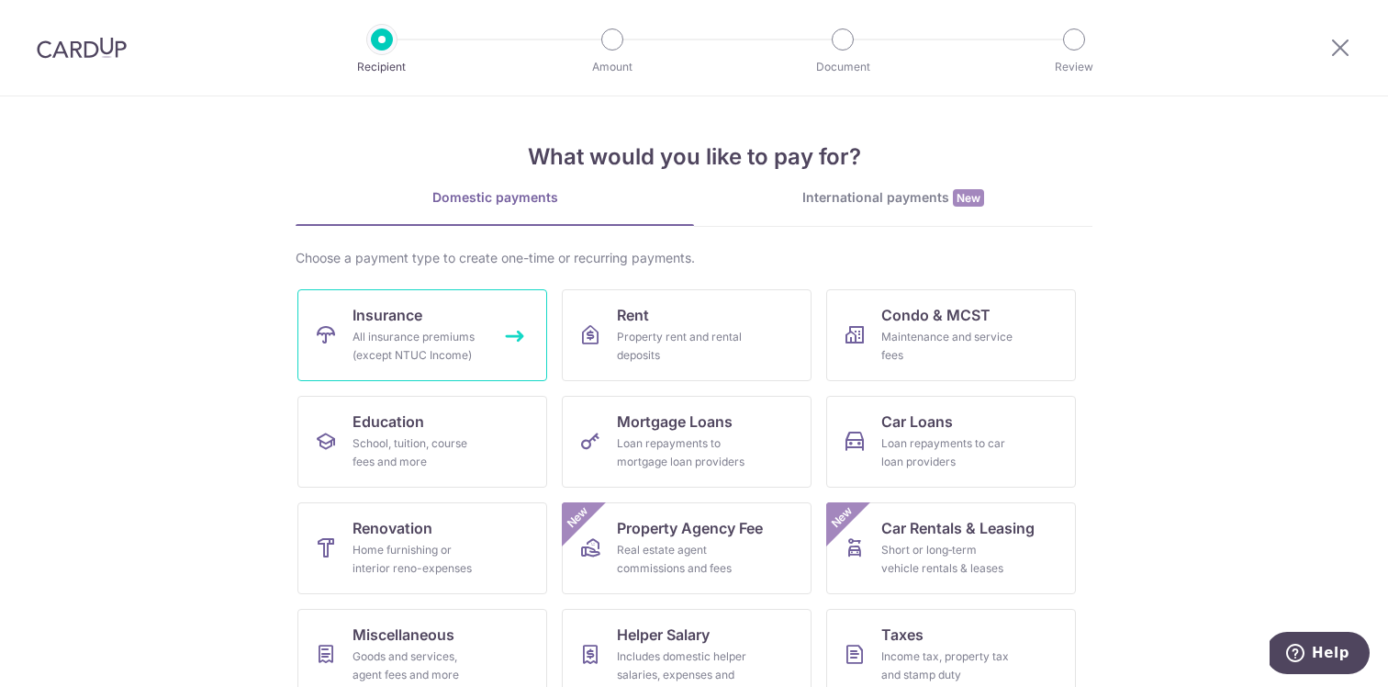
click at [466, 349] on div "All insurance premiums (except NTUC Income)" at bounding box center [419, 346] width 132 height 37
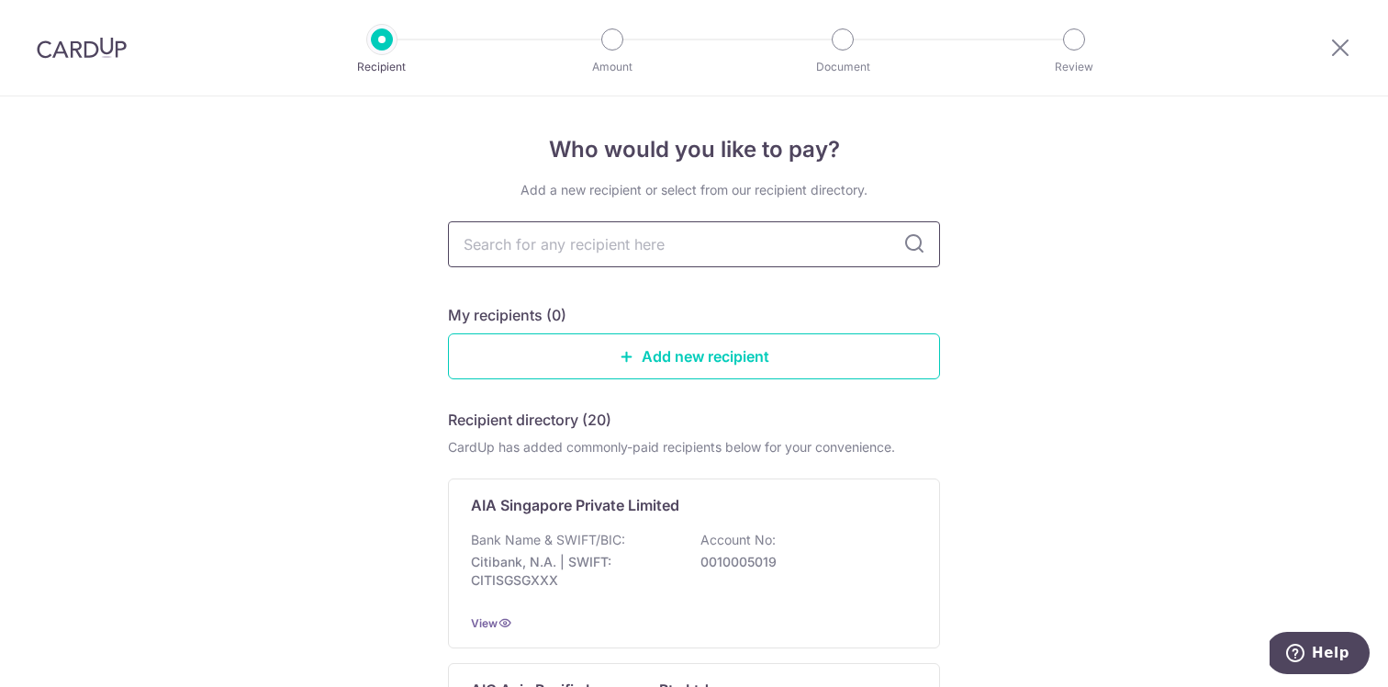
click at [780, 254] on input "text" at bounding box center [694, 244] width 492 height 46
type input "manulife"
click at [911, 245] on icon at bounding box center [915, 244] width 22 height 22
click at [1089, 341] on div "Who would you like to pay? Add a new recipient or select from our recipient dir…" at bounding box center [694, 544] width 1388 height 896
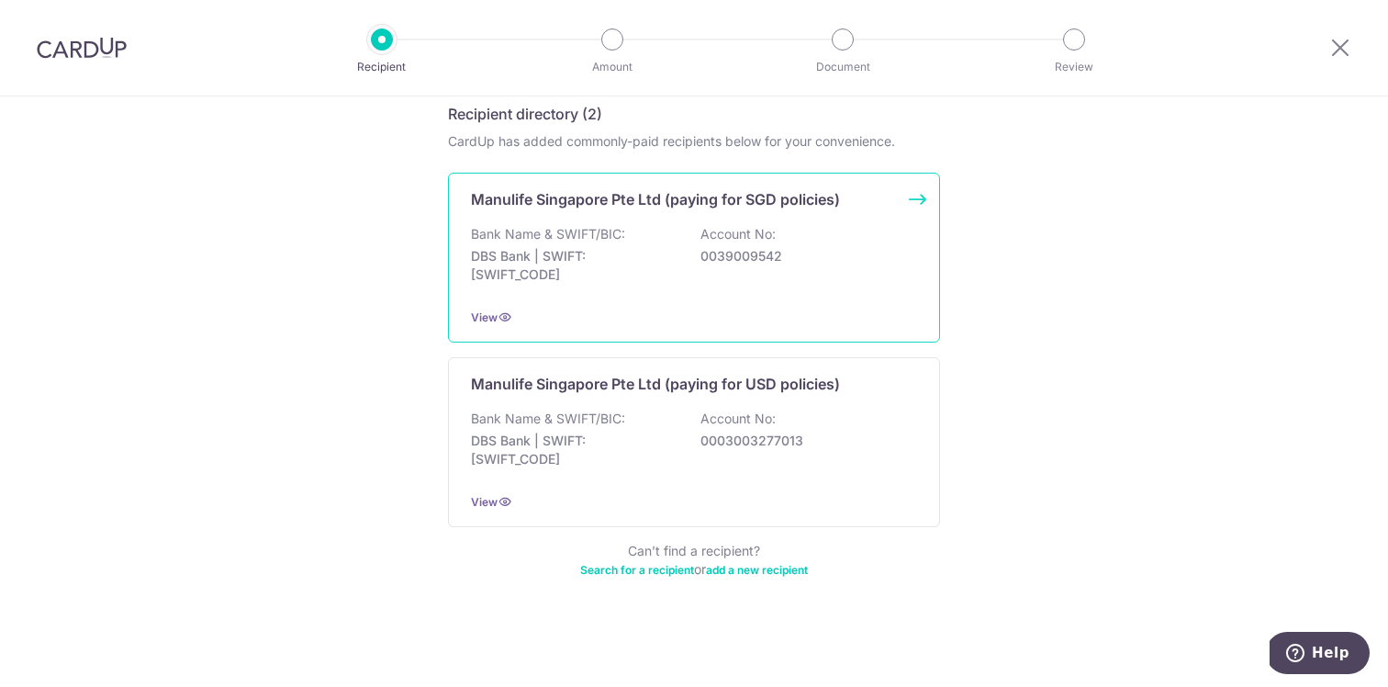
scroll to position [306, 0]
click at [789, 232] on div "Bank Name & SWIFT/BIC: DBS Bank | SWIFT: [SWIFT_CODE] Account No: 0039009542" at bounding box center [694, 259] width 446 height 68
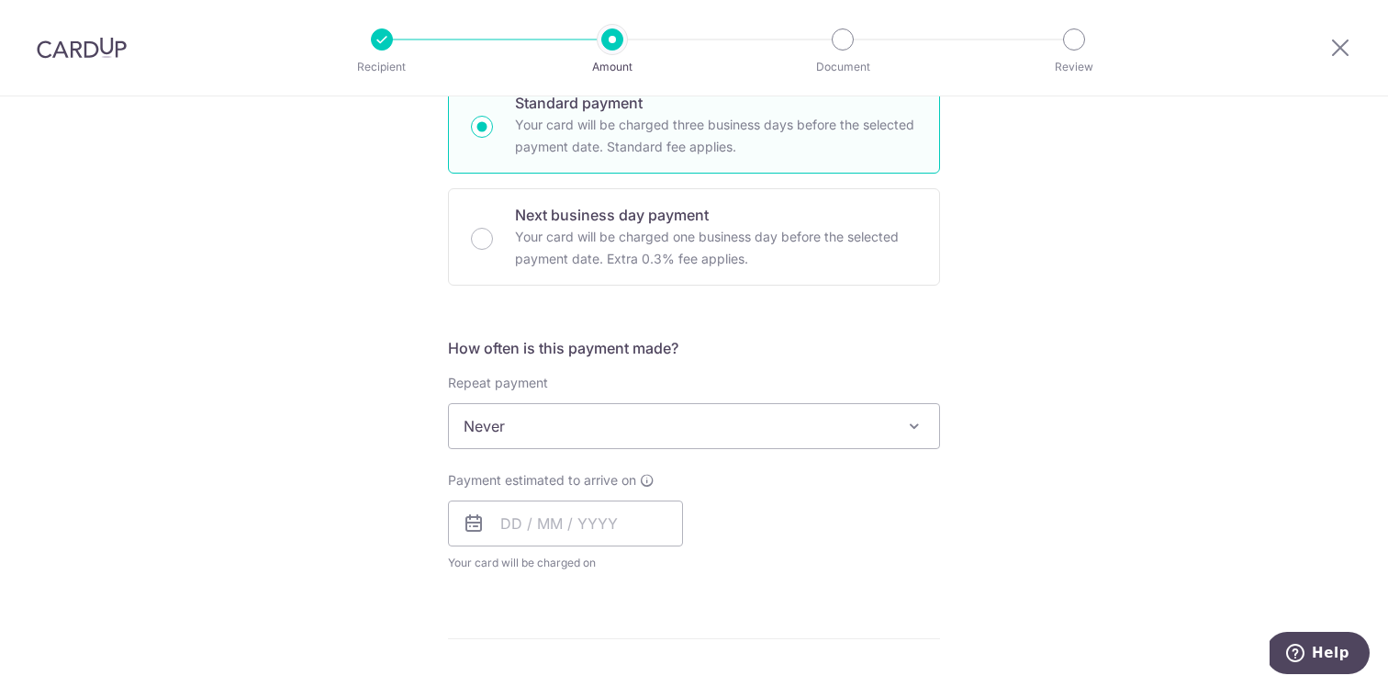
scroll to position [635, 0]
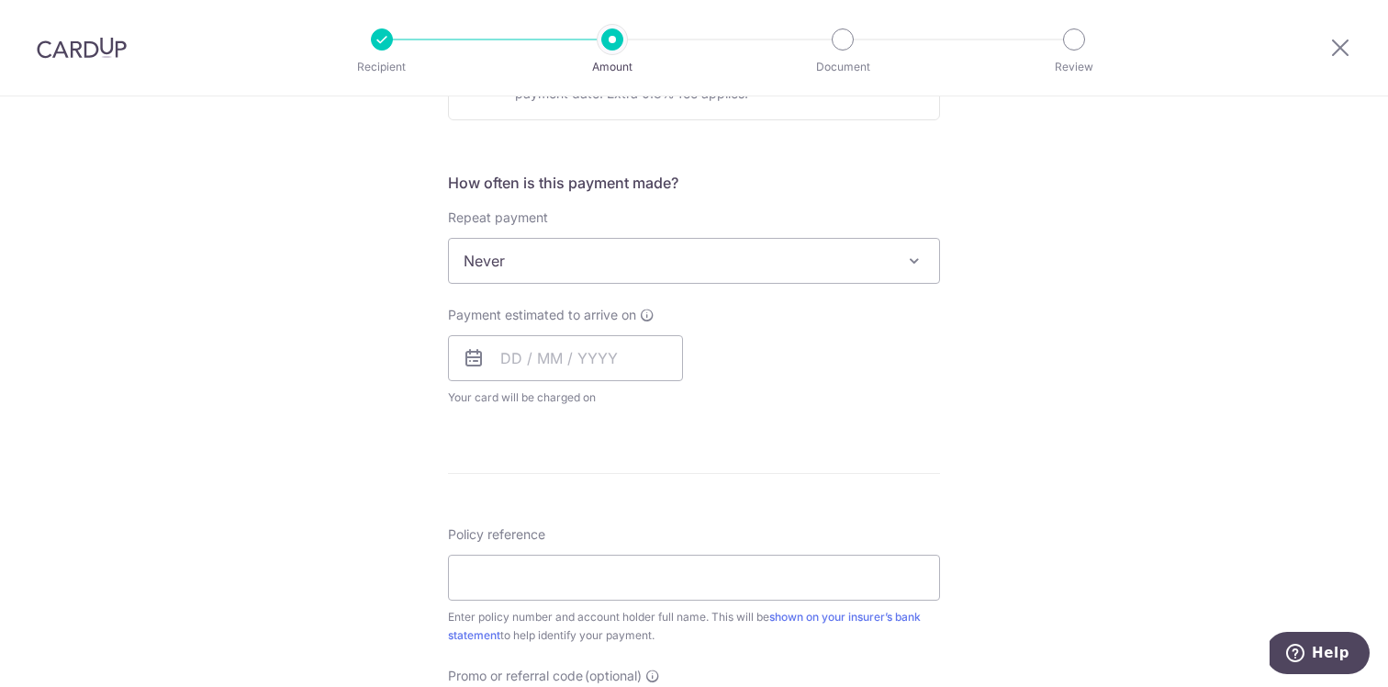
click at [675, 263] on span "Never" at bounding box center [694, 261] width 490 height 44
click at [228, 281] on div "Tell us more about your payment Enter payment amount SGD Select Card Select opt…" at bounding box center [694, 291] width 1388 height 1661
click at [231, 279] on div "Tell us more about your payment Enter payment amount SGD Select Card Select opt…" at bounding box center [694, 291] width 1388 height 1661
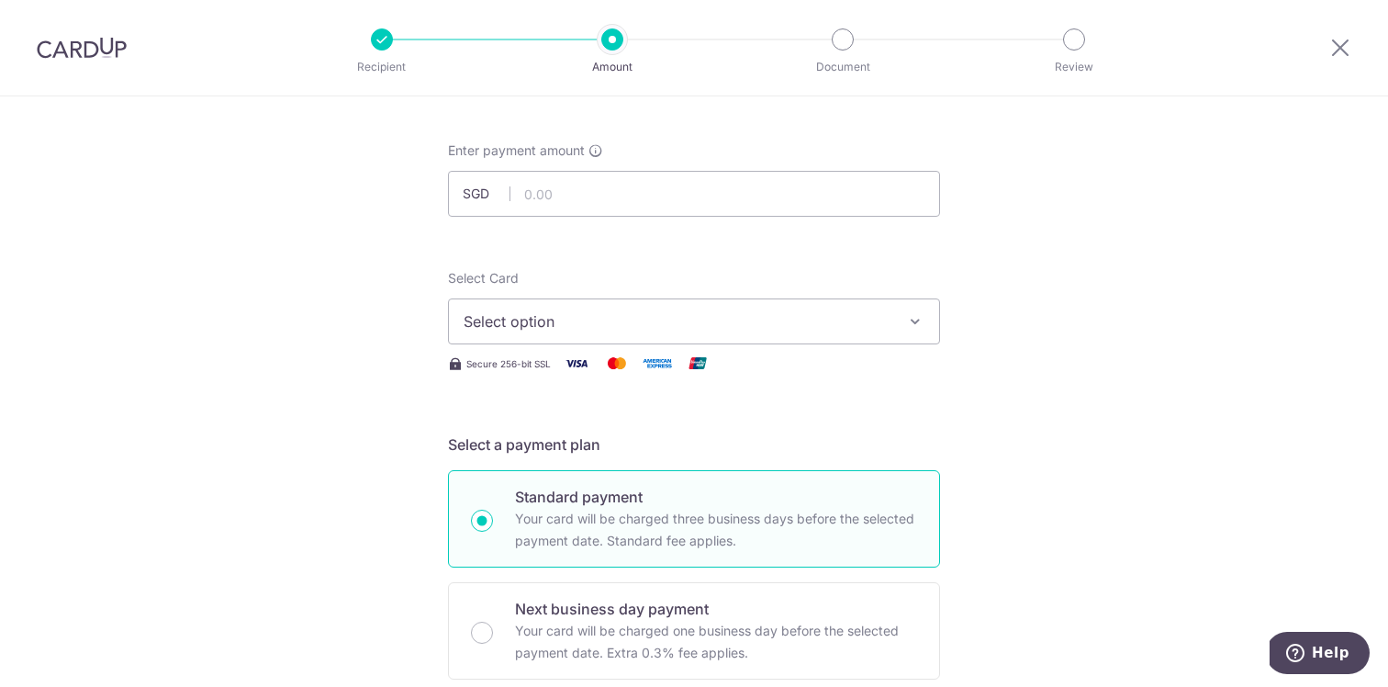
scroll to position [0, 0]
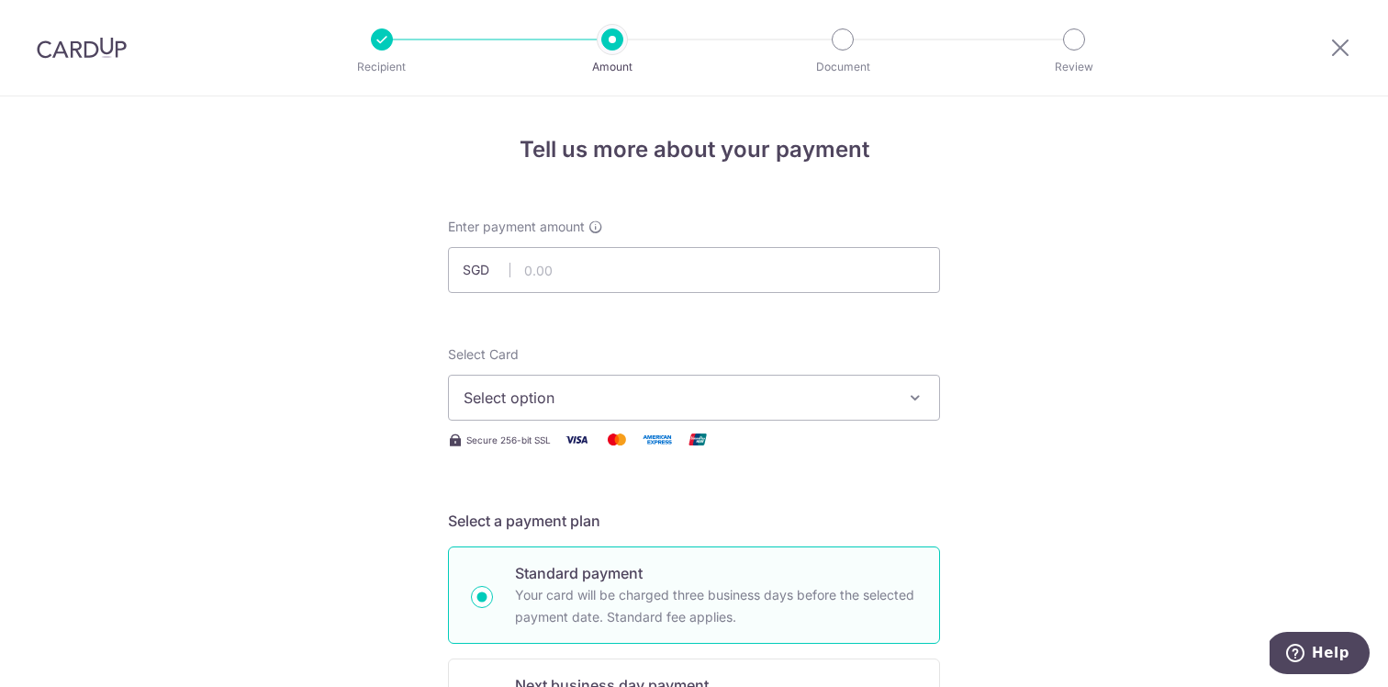
click at [867, 399] on span "Select option" at bounding box center [678, 398] width 428 height 22
